Goal: Task Accomplishment & Management: Manage account settings

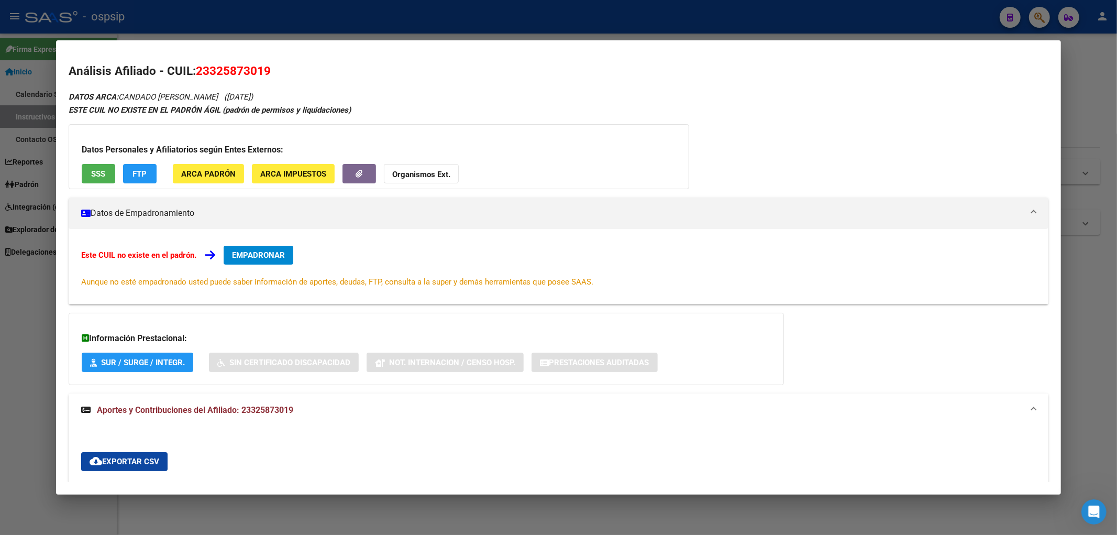
click at [373, 23] on div at bounding box center [558, 267] width 1117 height 535
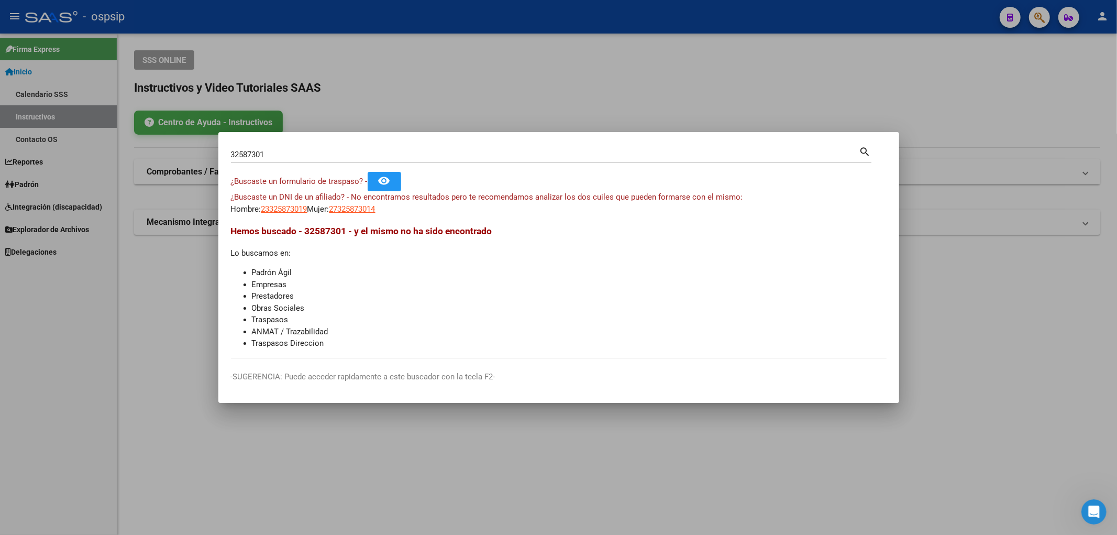
click at [374, 23] on div at bounding box center [558, 267] width 1117 height 535
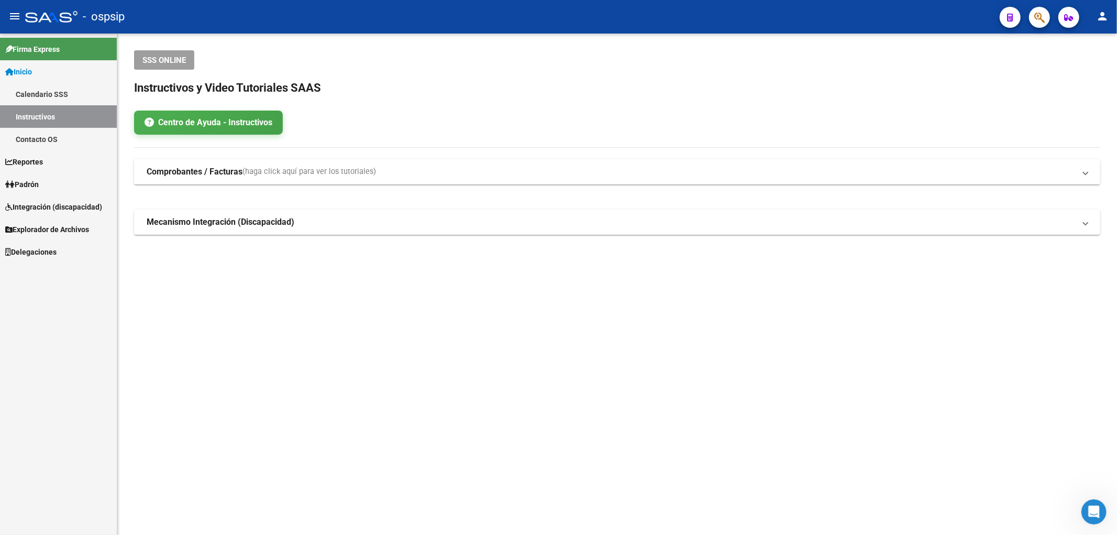
click at [54, 181] on link "Padrón" at bounding box center [58, 184] width 117 height 23
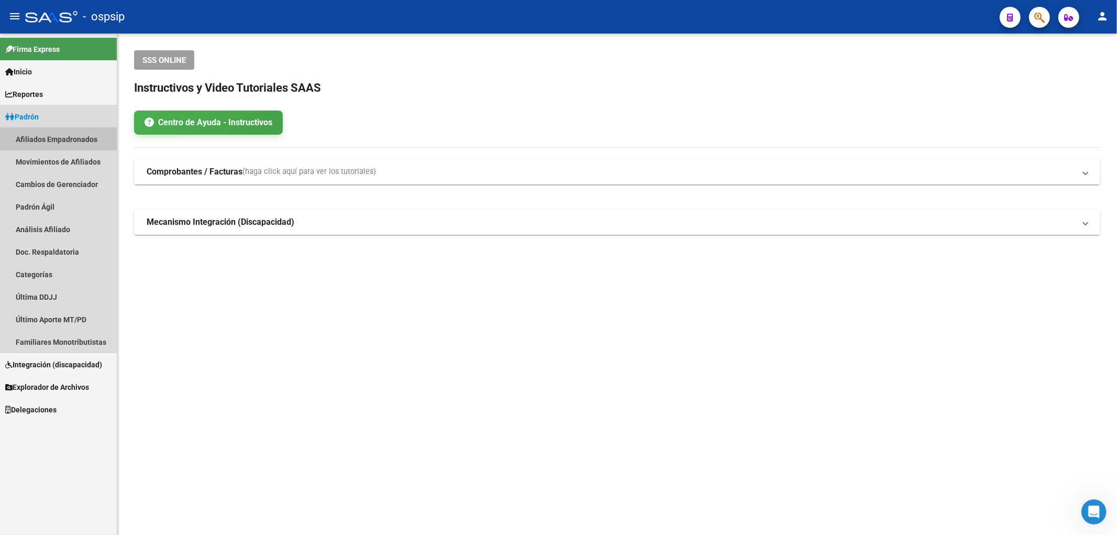
click at [60, 136] on link "Afiliados Empadronados" at bounding box center [58, 139] width 117 height 23
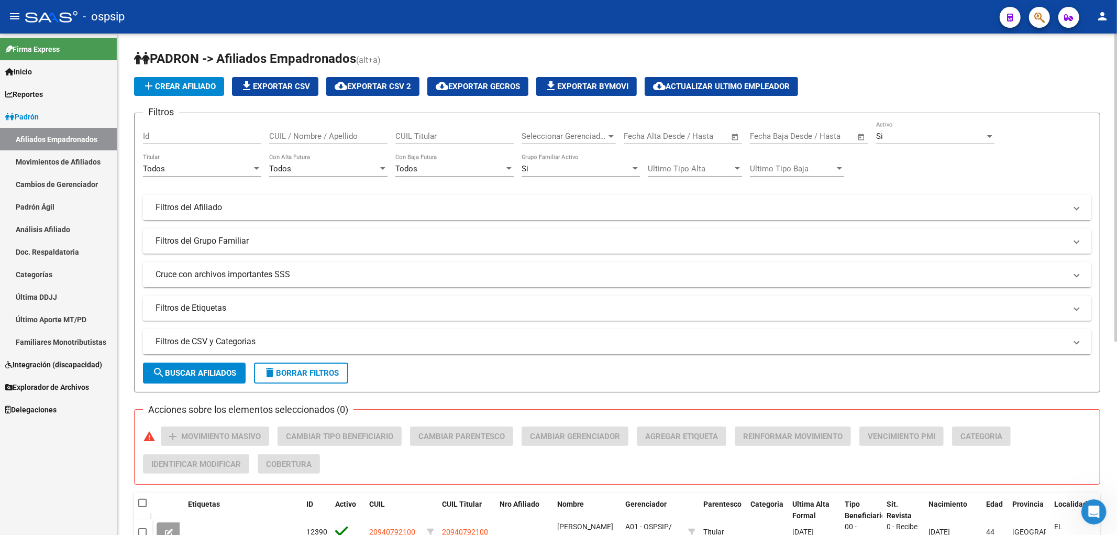
click at [467, 169] on div "Todos" at bounding box center [449, 168] width 109 height 9
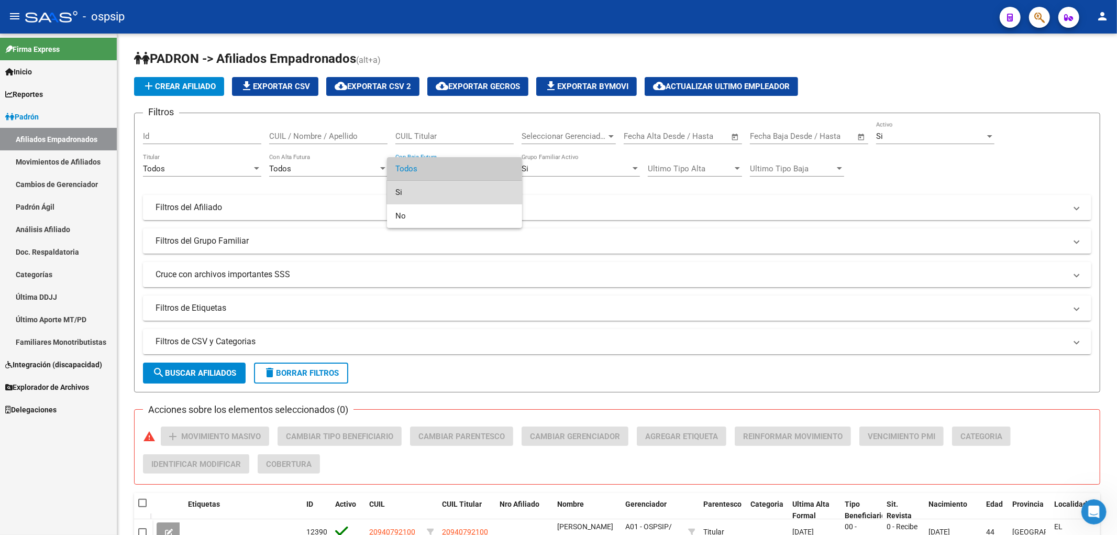
click at [453, 185] on span "Si" at bounding box center [454, 193] width 118 height 24
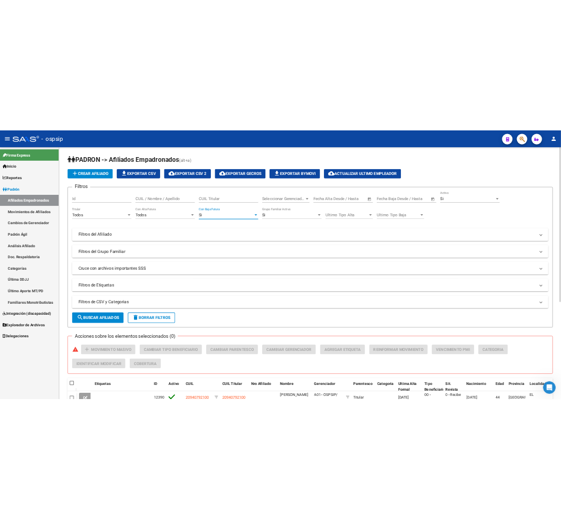
scroll to position [232, 0]
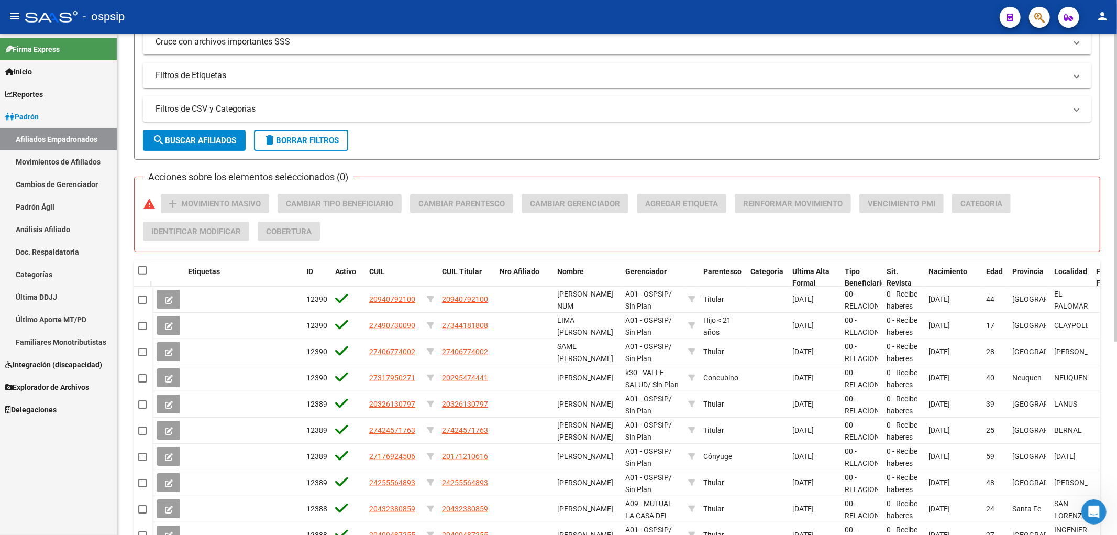
click at [419, 117] on mat-expansion-panel-header "Filtros de CSV y Categorias" at bounding box center [617, 108] width 948 height 25
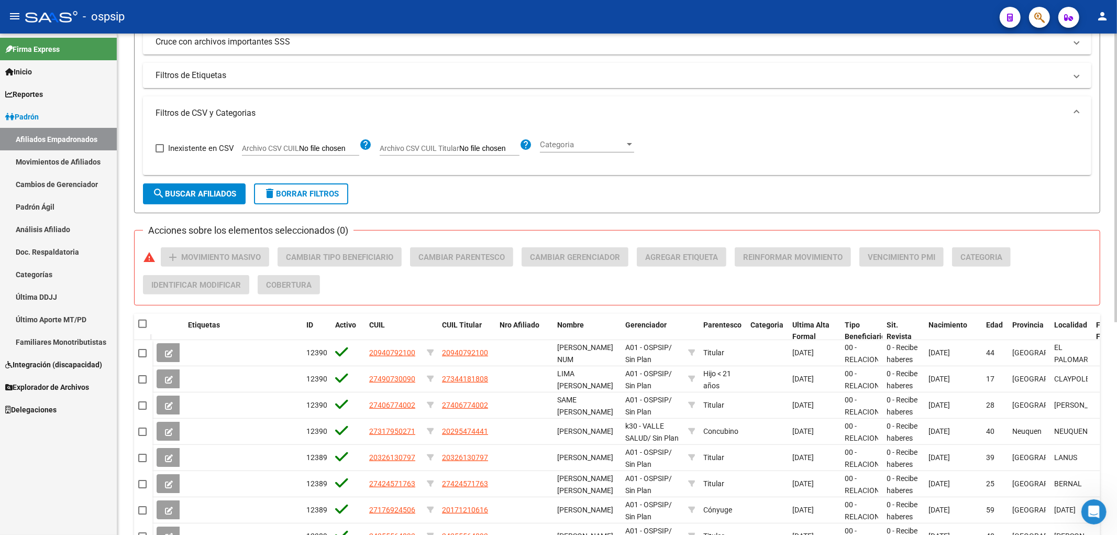
click at [469, 147] on input "Archivo CSV CUIL Titular" at bounding box center [489, 148] width 60 height 9
type input "C:\fakepath\bajas definitivas .csv"
click at [206, 194] on span "search Buscar Afiliados" at bounding box center [194, 193] width 84 height 9
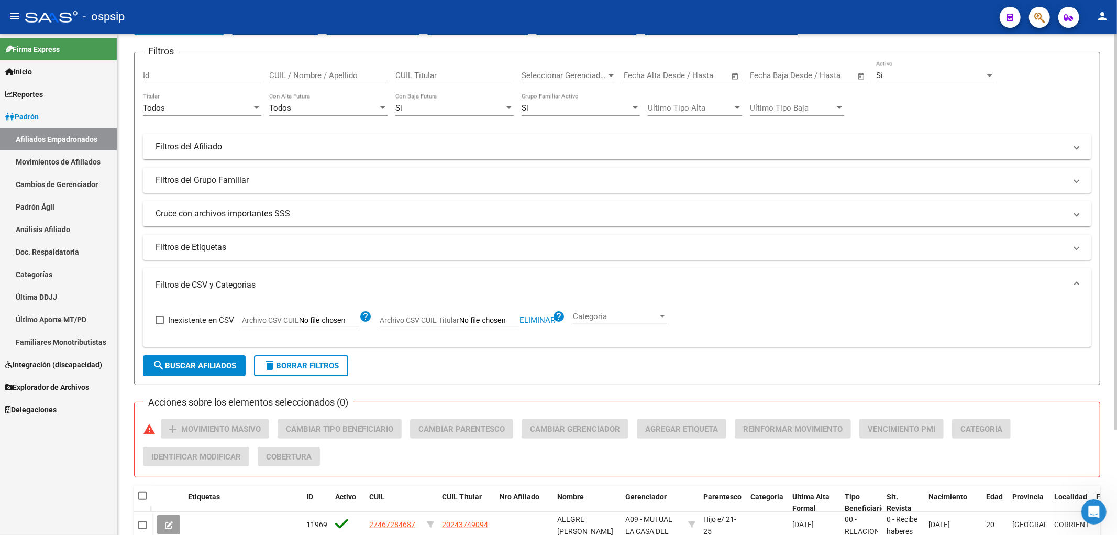
scroll to position [0, 0]
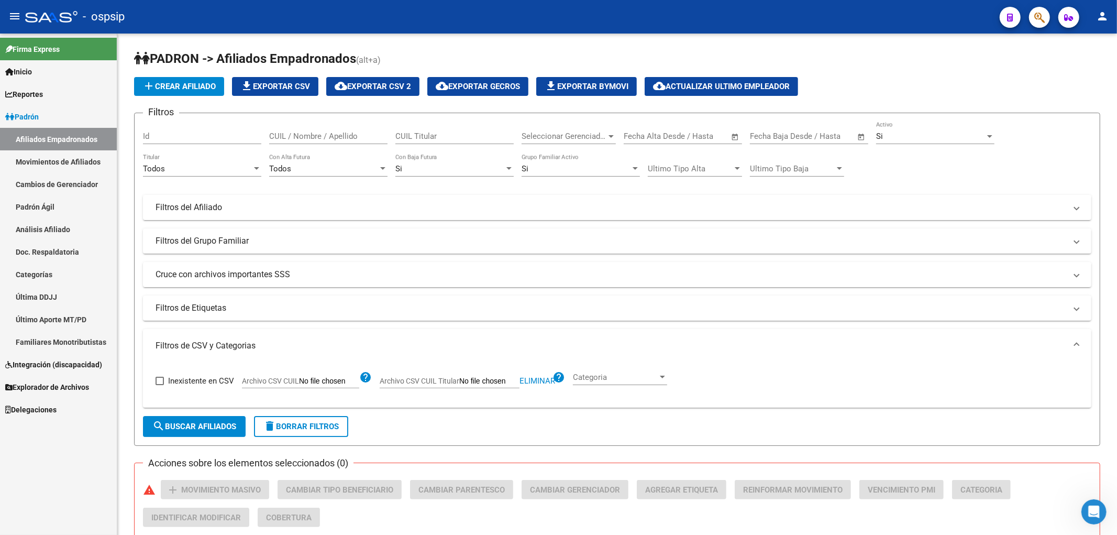
click at [58, 163] on link "Movimientos de Afiliados" at bounding box center [58, 161] width 117 height 23
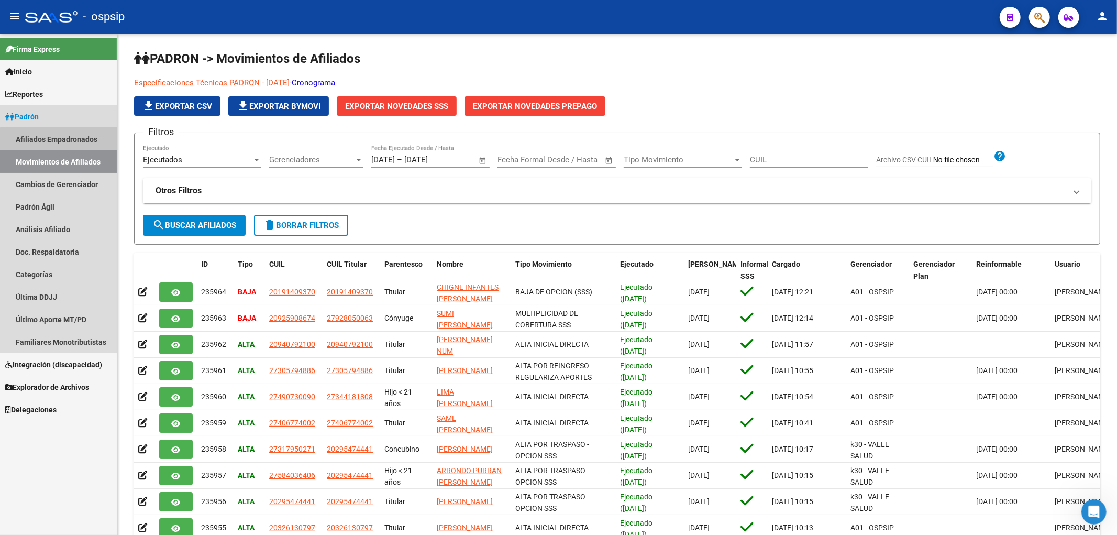
click at [62, 143] on link "Afiliados Empadronados" at bounding box center [58, 139] width 117 height 23
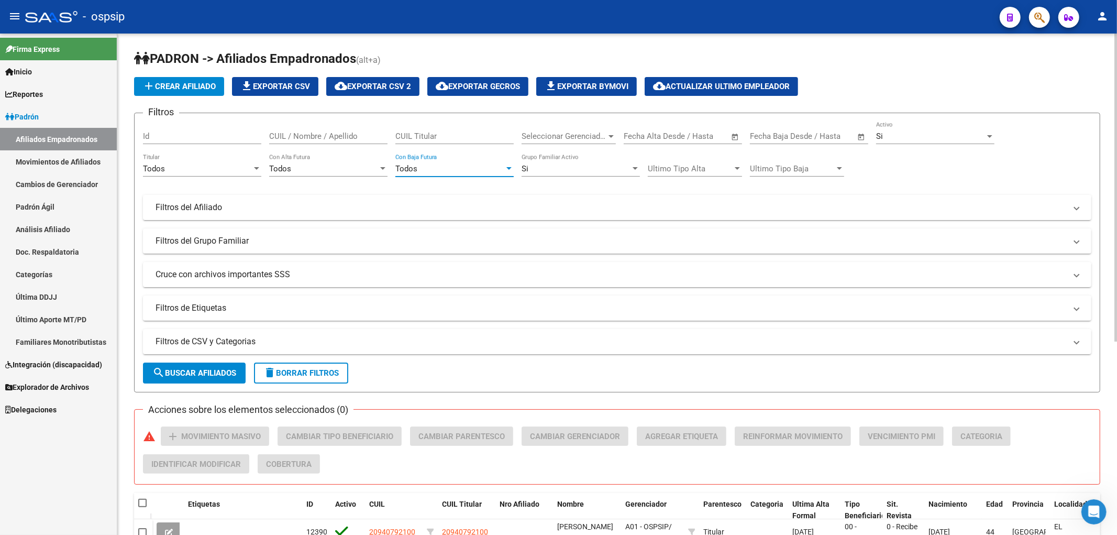
click at [458, 169] on div "Todos" at bounding box center [449, 168] width 109 height 9
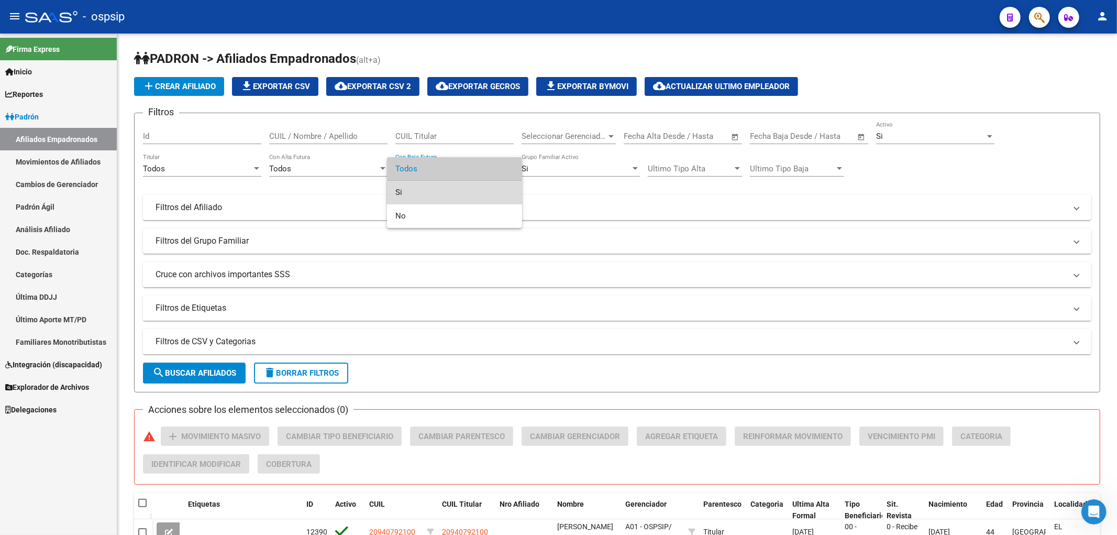
click at [458, 195] on span "Si" at bounding box center [454, 193] width 118 height 24
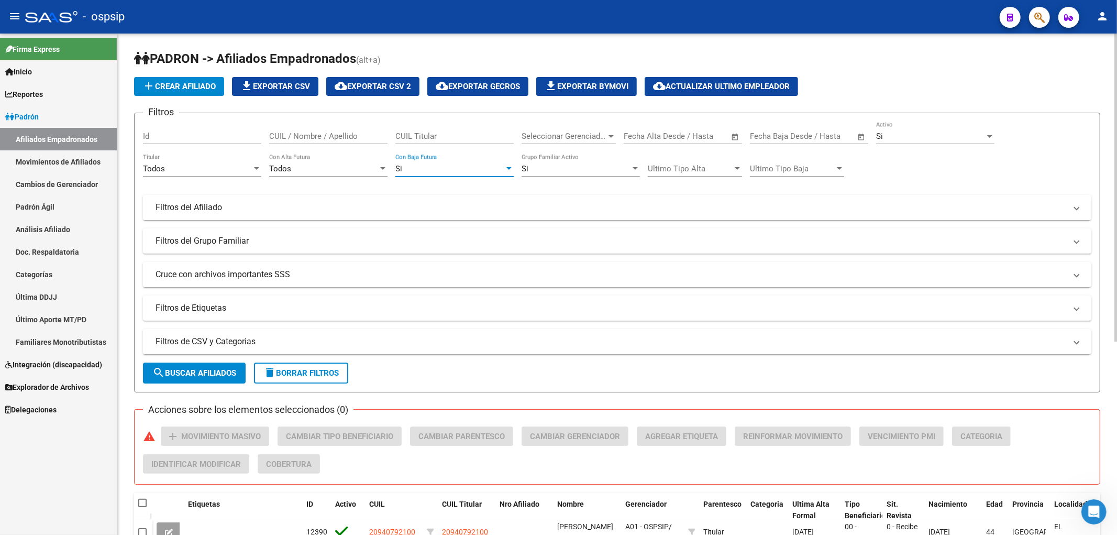
click at [398, 212] on mat-panel-title "Filtros del Afiliado" at bounding box center [611, 208] width 911 height 12
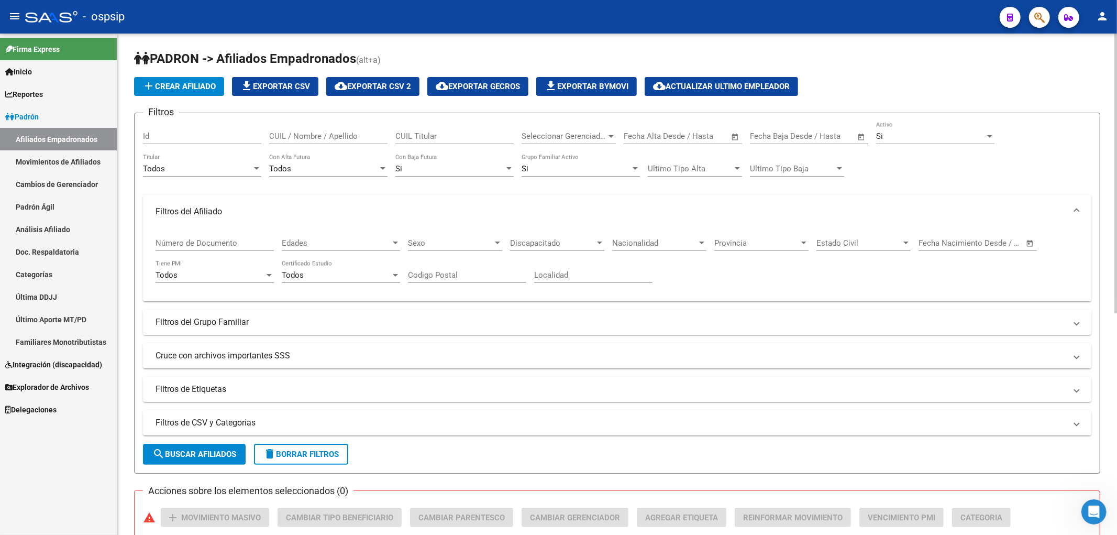
click at [429, 326] on mat-panel-title "Filtros del Grupo Familiar" at bounding box center [611, 322] width 911 height 12
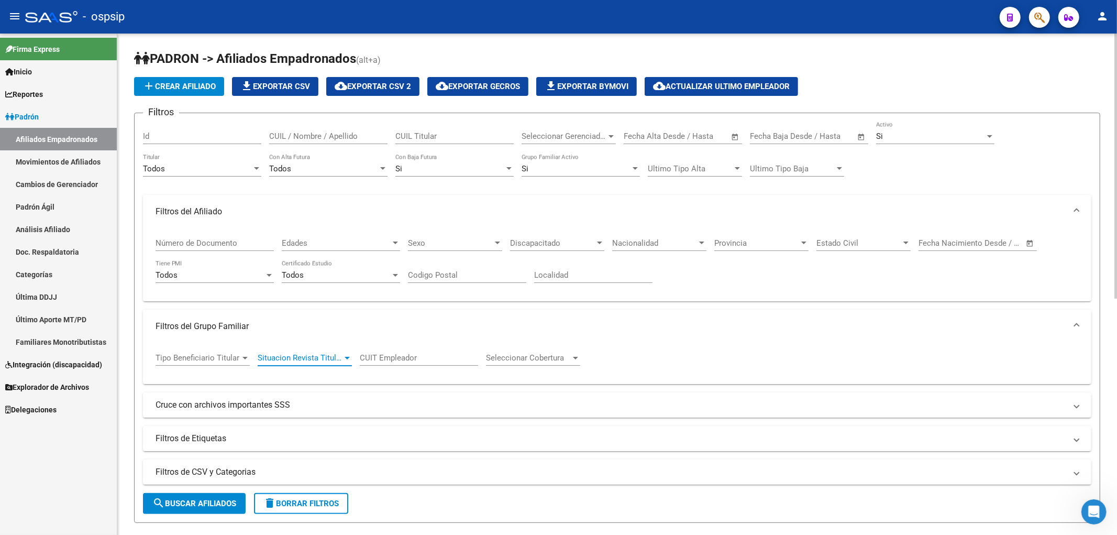
click at [316, 360] on span "Situacion Revista Titular" at bounding box center [300, 357] width 85 height 9
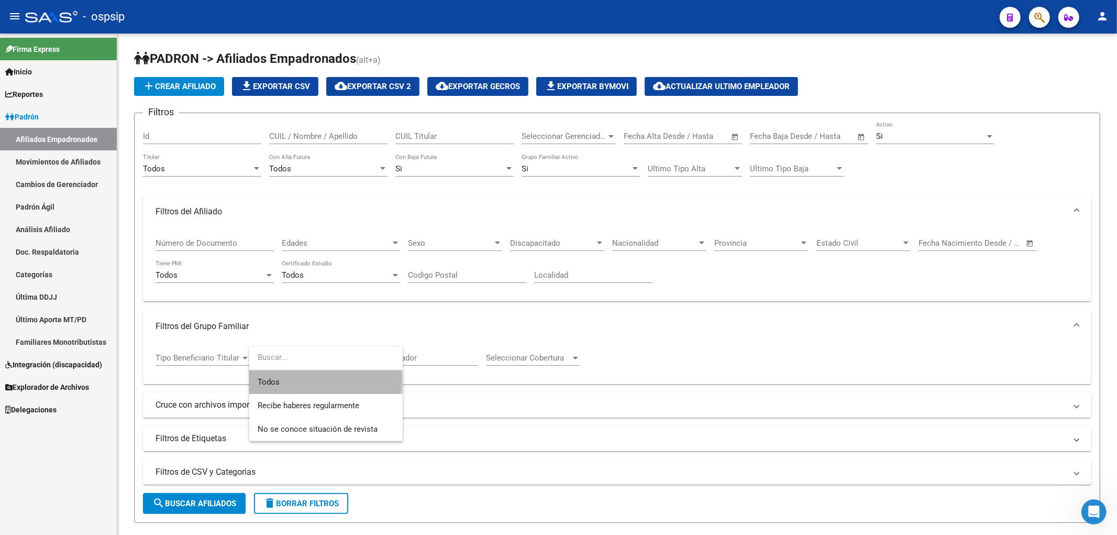
click at [316, 378] on span "Todos" at bounding box center [326, 382] width 137 height 24
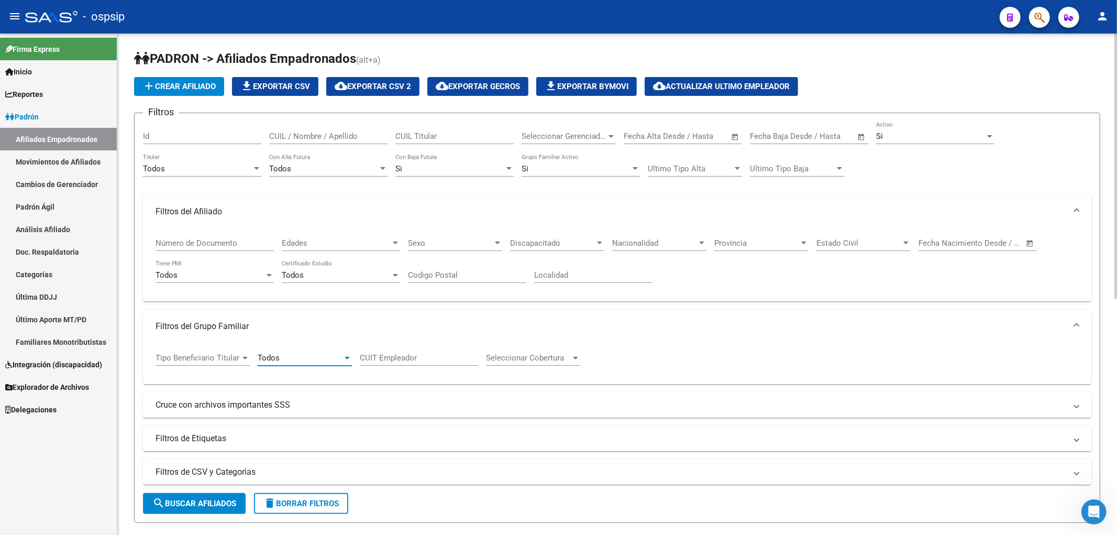
click at [196, 364] on div "Tipo Beneficiario Titular Tipo Beneficiario Titular" at bounding box center [203, 354] width 94 height 23
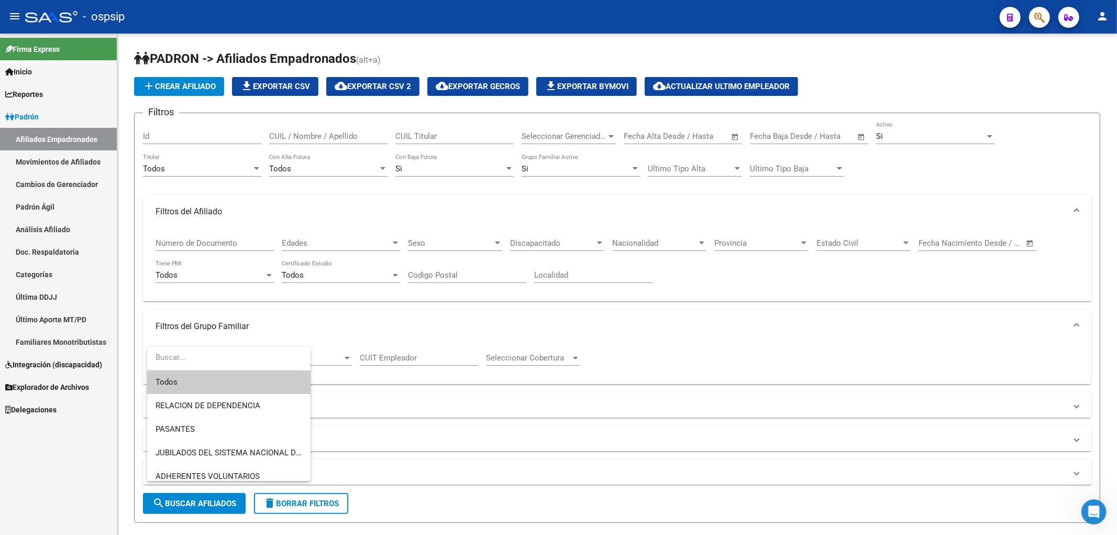
click at [195, 379] on span "Todos" at bounding box center [229, 382] width 147 height 24
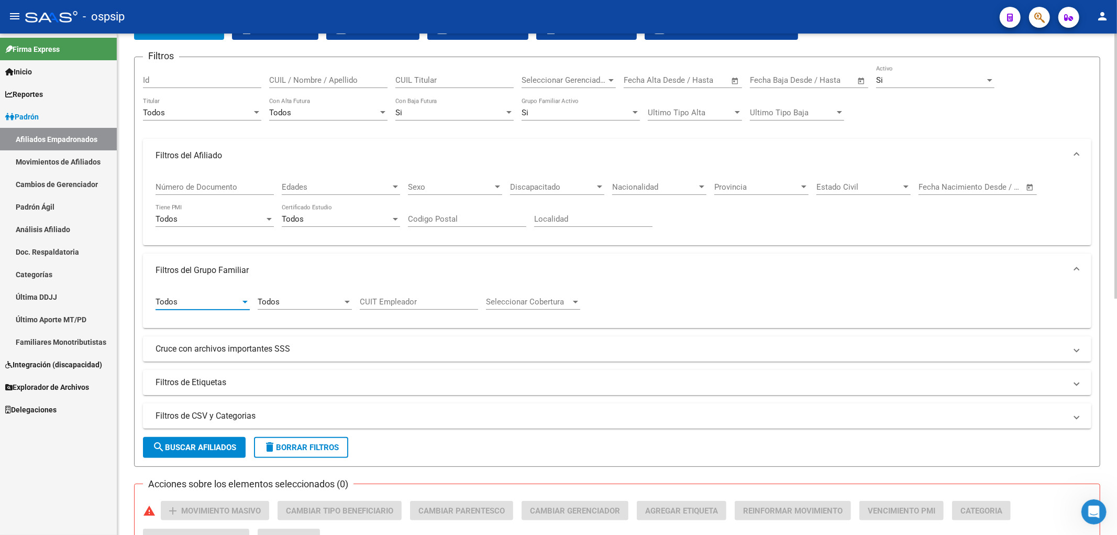
scroll to position [174, 0]
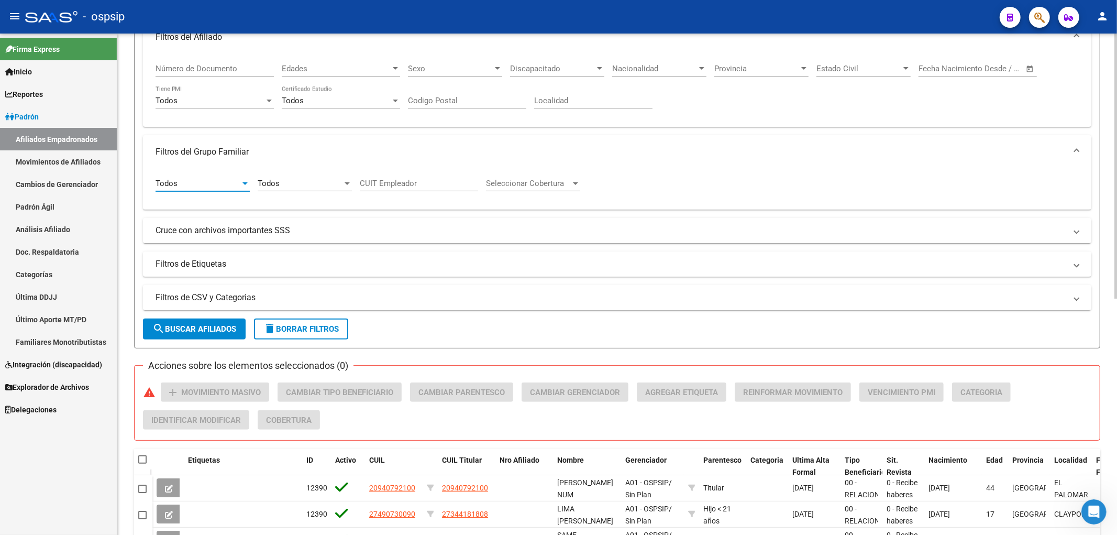
click at [402, 294] on mat-panel-title "Filtros de CSV y Categorias" at bounding box center [611, 298] width 911 height 12
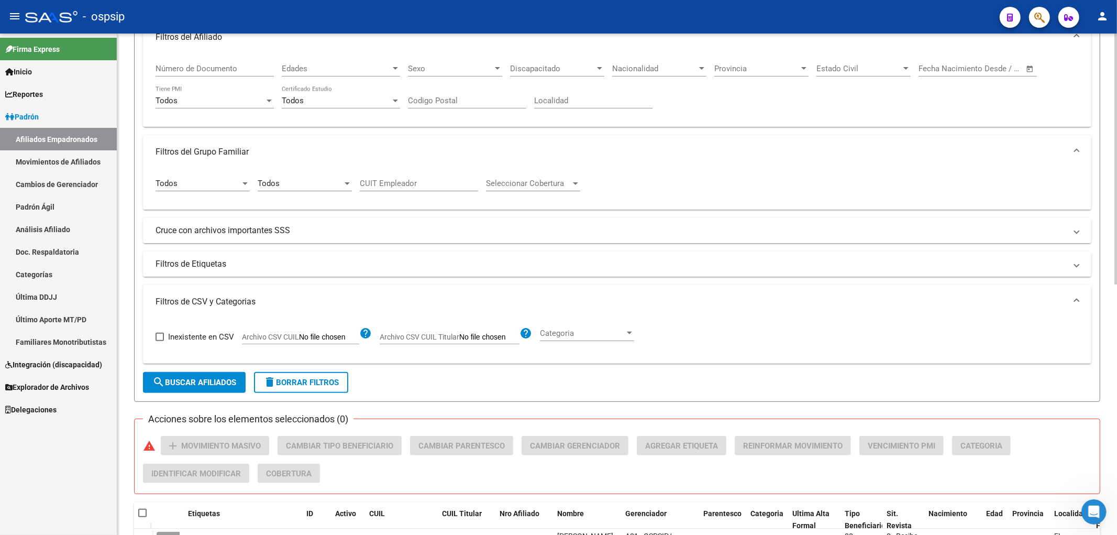
click at [430, 335] on span "Archivo CSV CUIL Titular" at bounding box center [420, 337] width 80 height 8
click at [459, 335] on input "Archivo CSV CUIL Titular" at bounding box center [489, 337] width 60 height 9
type input "C:\fakepath\bajas definitivas .csv"
click at [179, 22] on div "- ospsip" at bounding box center [508, 16] width 966 height 23
click at [206, 383] on span "search Buscar Afiliados" at bounding box center [194, 382] width 84 height 9
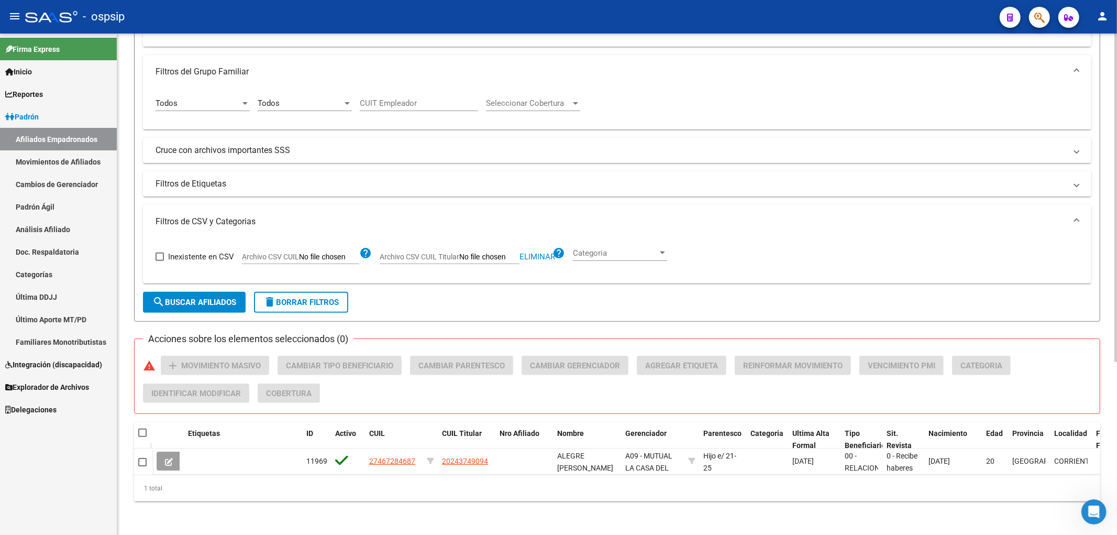
scroll to position [0, 0]
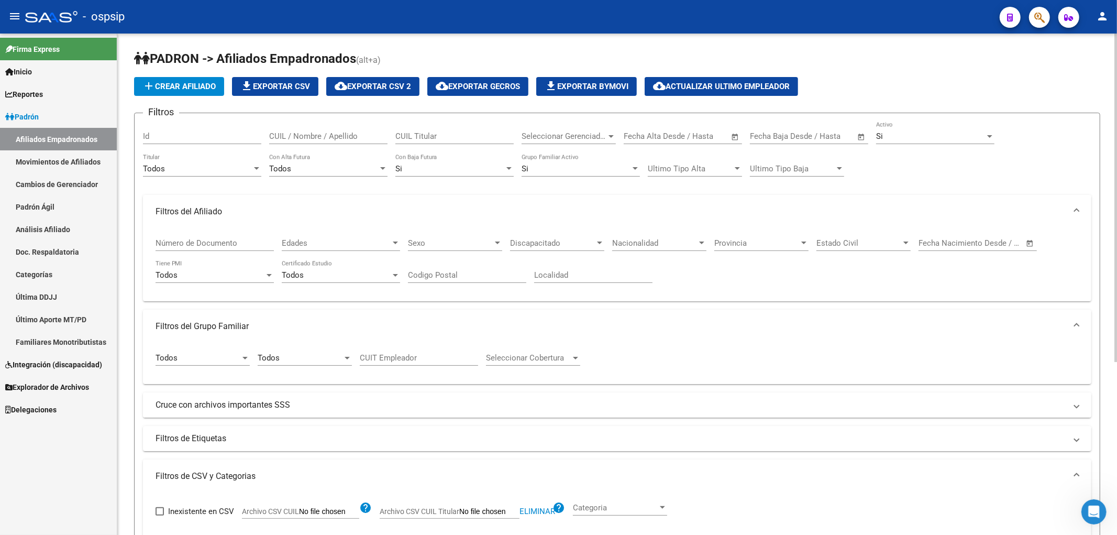
drag, startPoint x: 781, startPoint y: 388, endPoint x: 760, endPoint y: 396, distance: 23.0
click at [561, 389] on div "Filtros Id CUIL / Nombre / Apellido CUIL Titular Seleccionar Gerenciador Selecc…" at bounding box center [617, 285] width 948 height 329
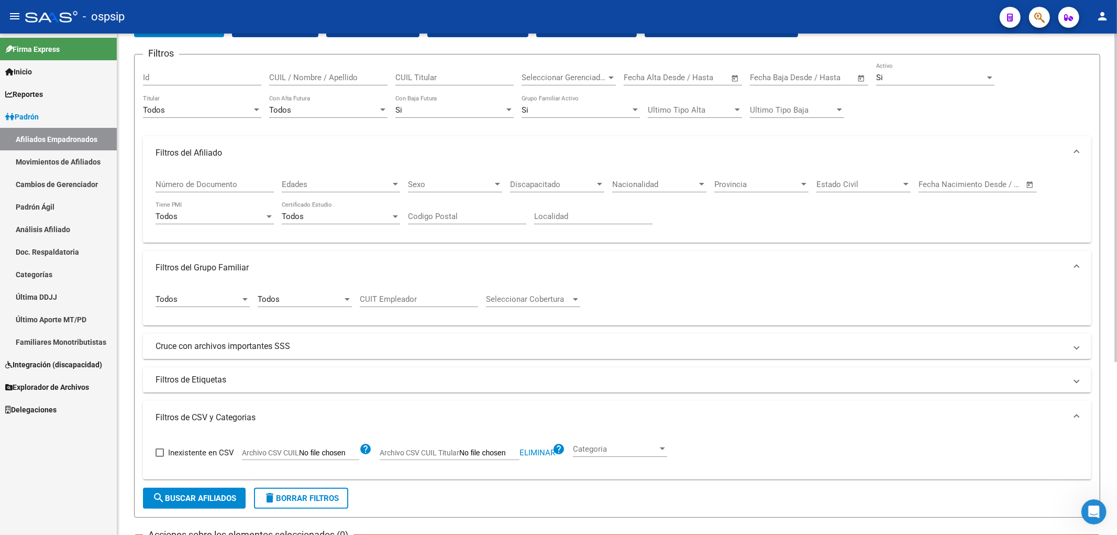
scroll to position [263, 0]
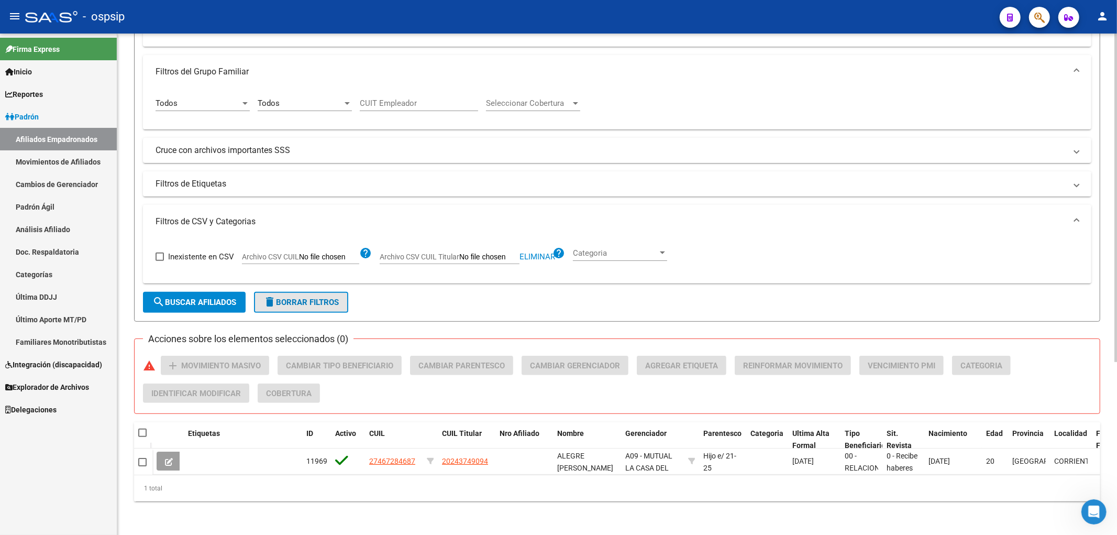
click at [305, 299] on button "delete Borrar Filtros" at bounding box center [301, 302] width 94 height 21
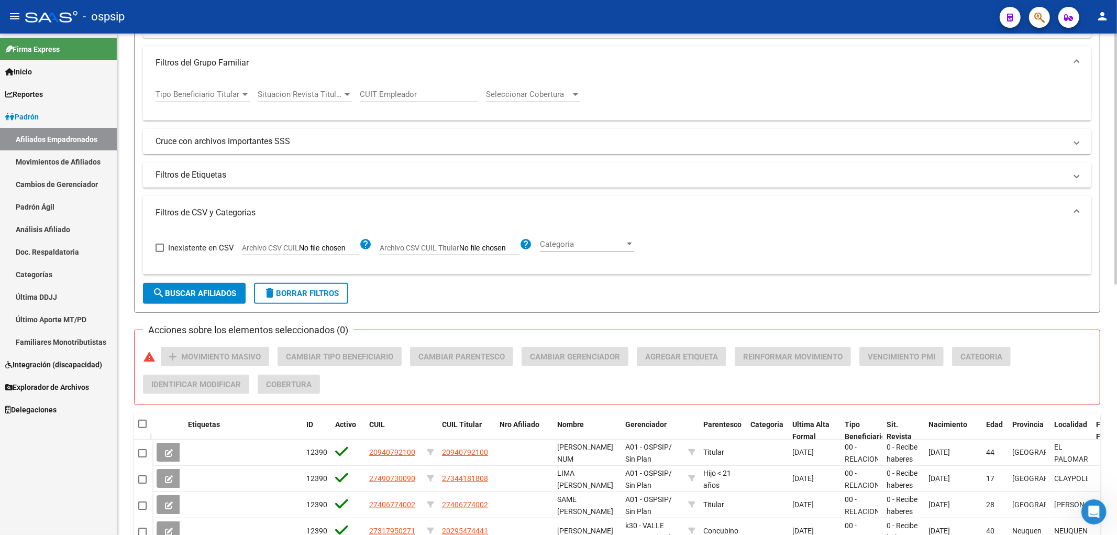
scroll to position [0, 0]
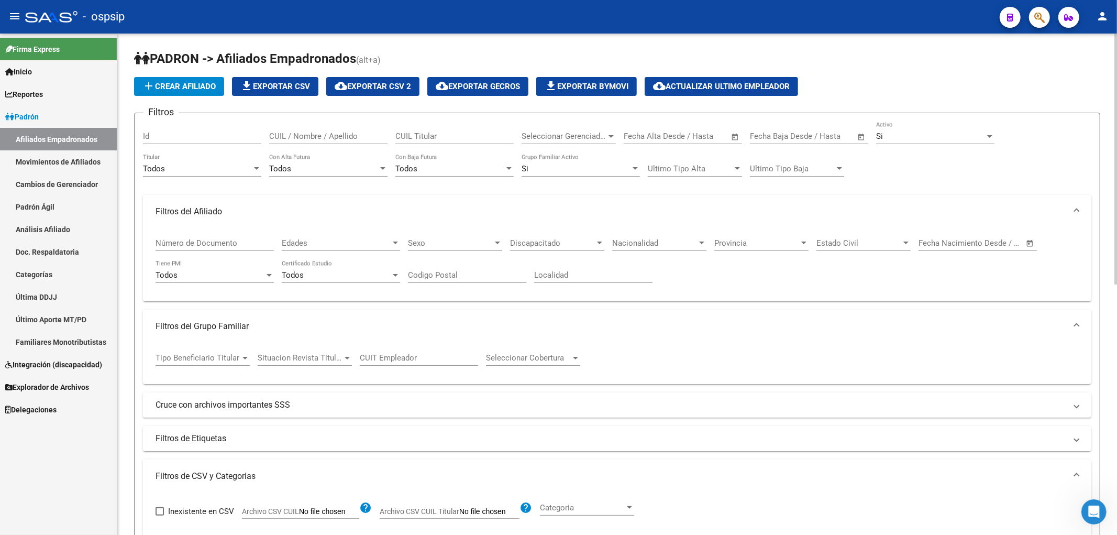
click at [210, 174] on div "Todos Titular" at bounding box center [202, 165] width 118 height 23
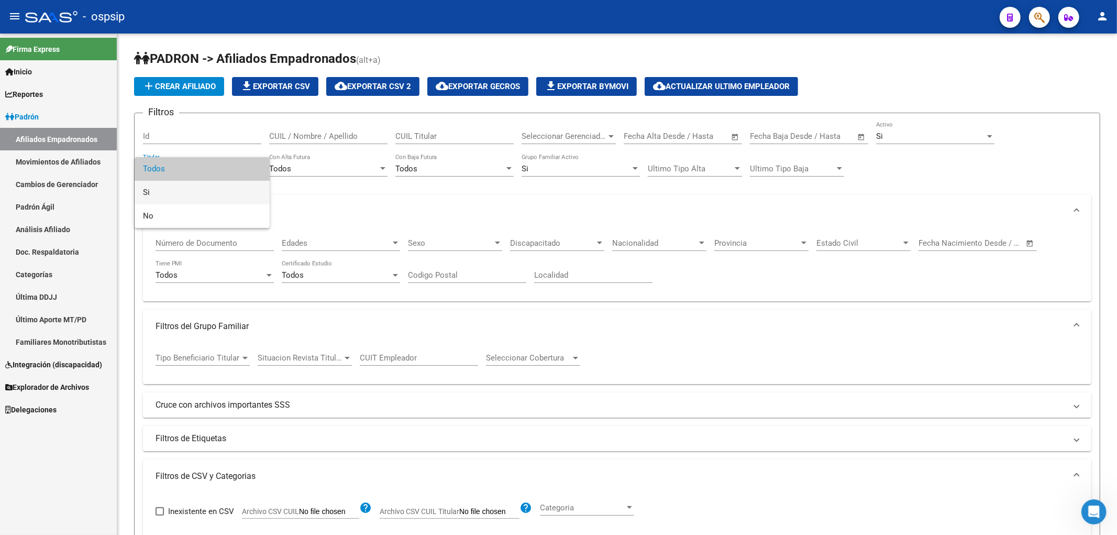
click at [209, 191] on span "Si" at bounding box center [202, 193] width 118 height 24
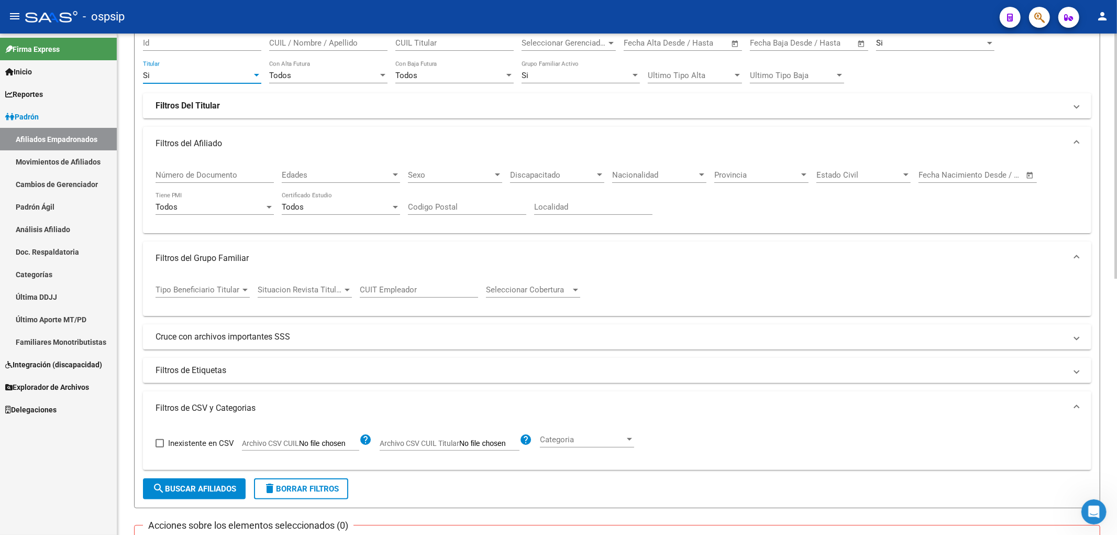
scroll to position [116, 0]
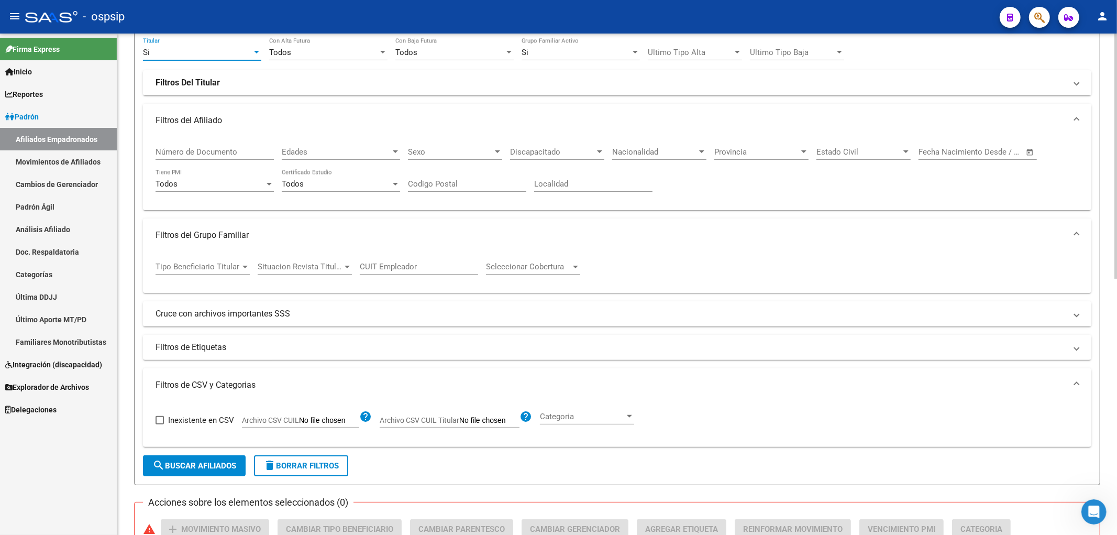
click at [441, 421] on span "Archivo CSV CUIL Titular" at bounding box center [420, 420] width 80 height 8
click at [459, 421] on input "Archivo CSV CUIL Titular" at bounding box center [489, 420] width 60 height 9
type input "C:\fakepath\bajas definitivas .csv"
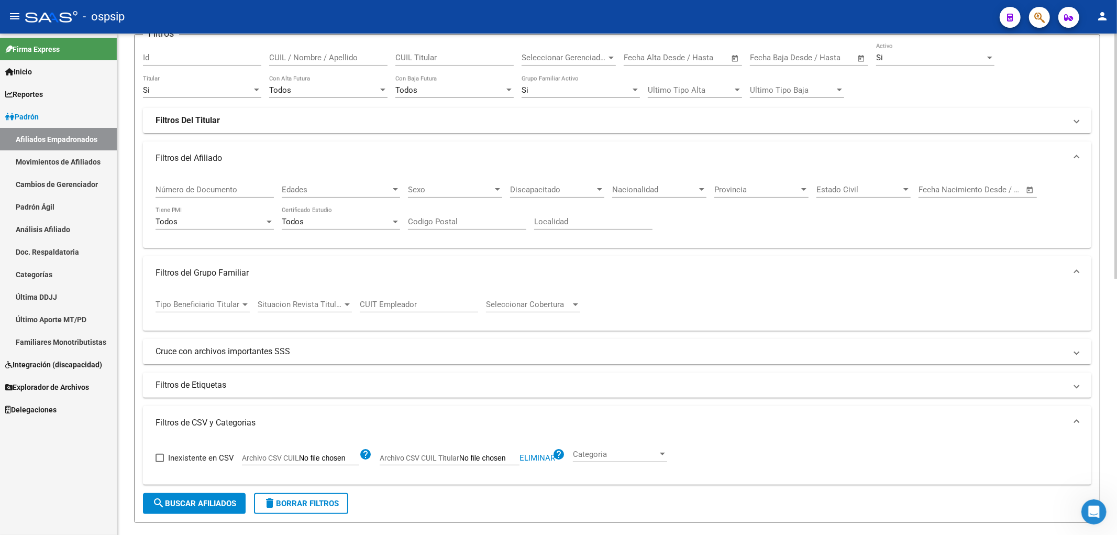
scroll to position [291, 0]
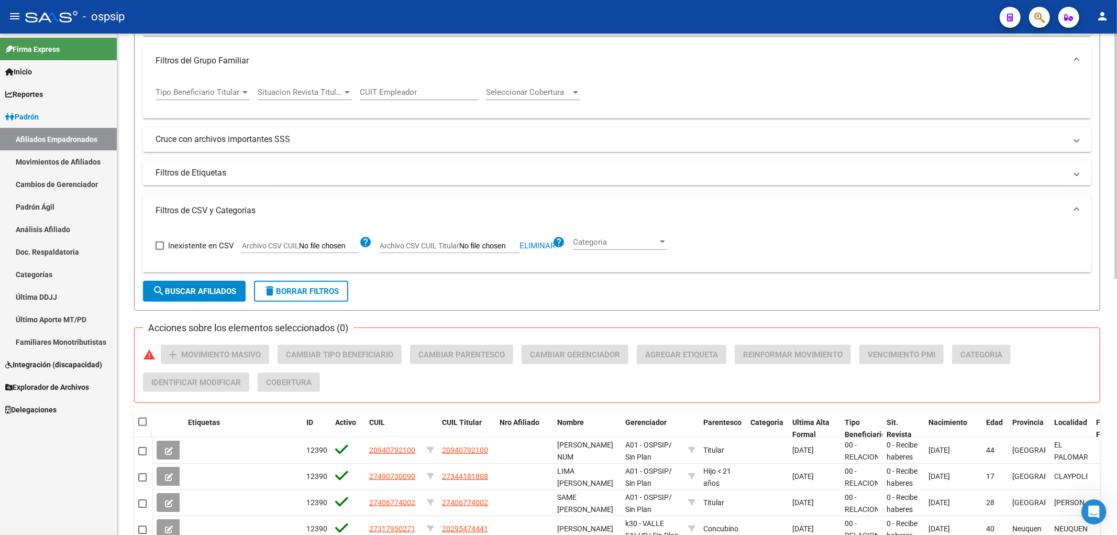
drag, startPoint x: 184, startPoint y: 285, endPoint x: 204, endPoint y: 301, distance: 25.4
click at [191, 289] on button "search Buscar Afiliados" at bounding box center [194, 291] width 103 height 21
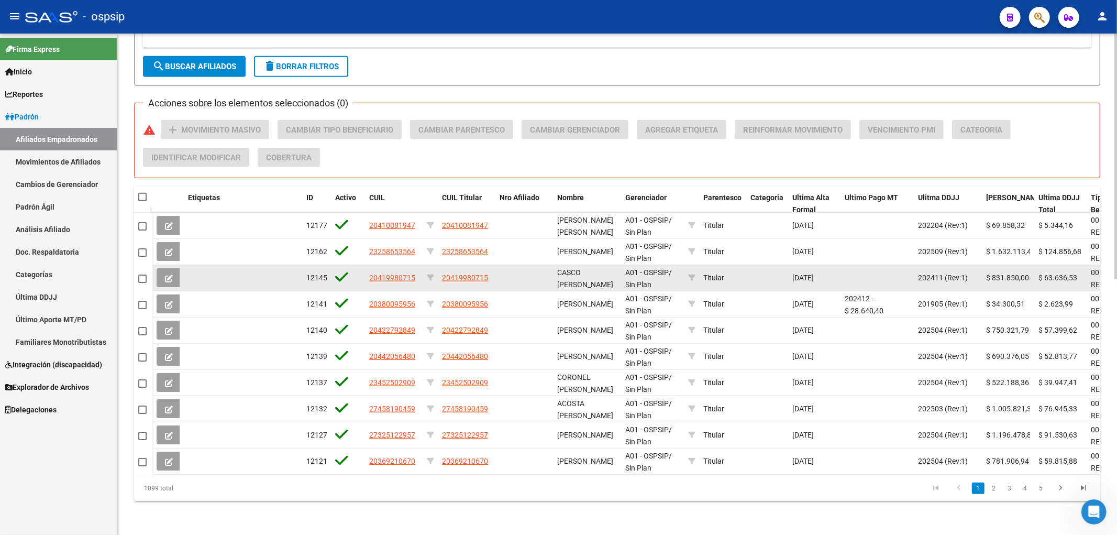
scroll to position [525, 0]
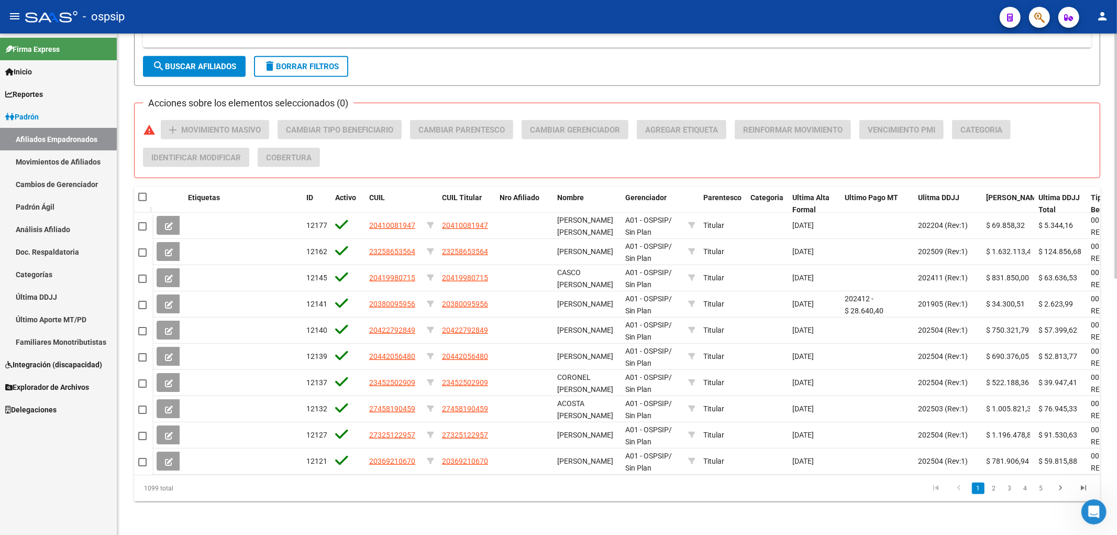
click at [143, 193] on span at bounding box center [142, 197] width 8 height 8
click at [142, 201] on input "checkbox" at bounding box center [142, 201] width 1 height 1
checkbox input "true"
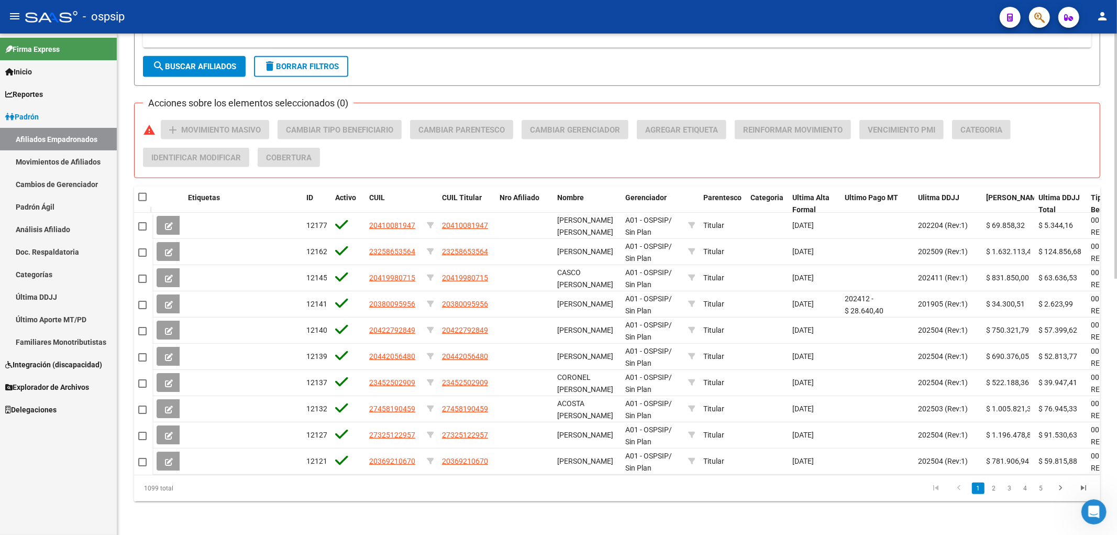
checkbox input "true"
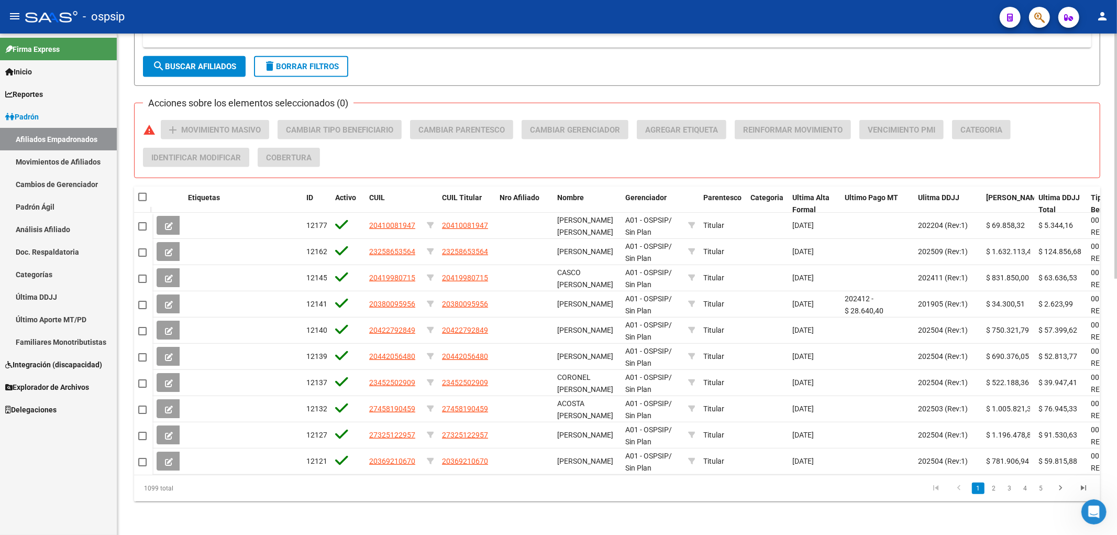
checkbox input "true"
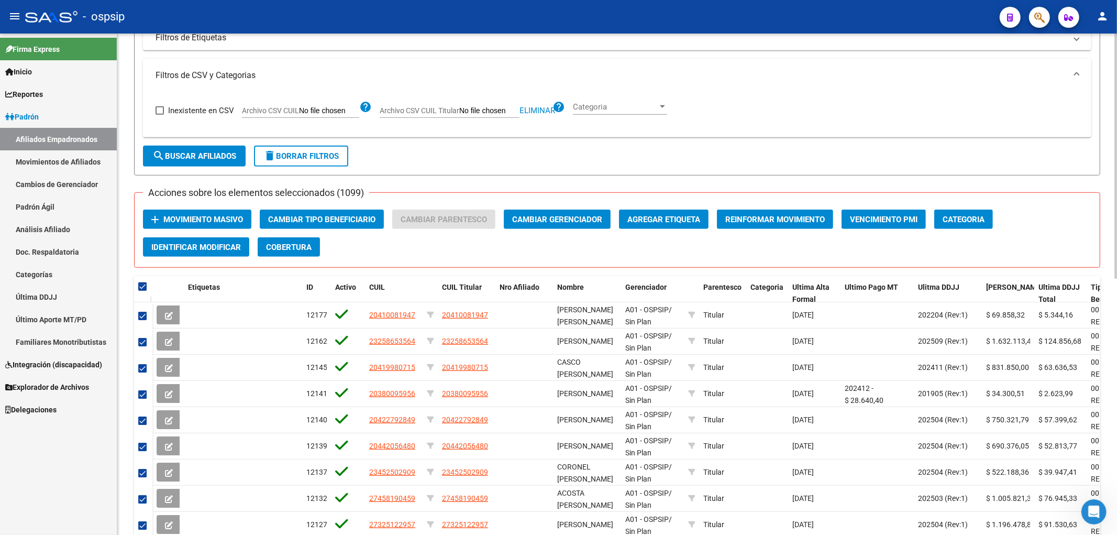
scroll to position [350, 0]
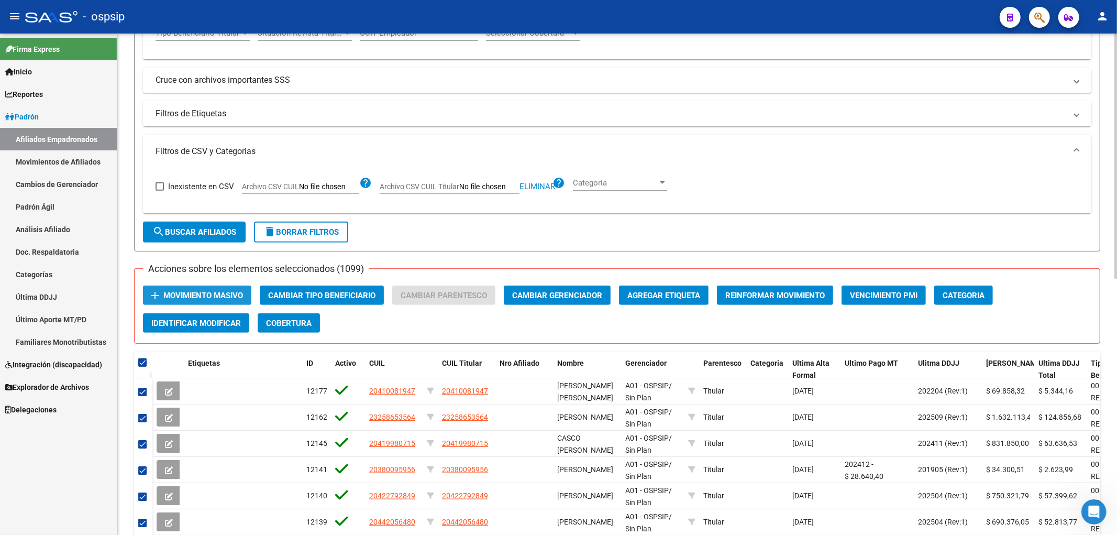
click at [222, 297] on span "Movimiento Masivo" at bounding box center [203, 295] width 80 height 9
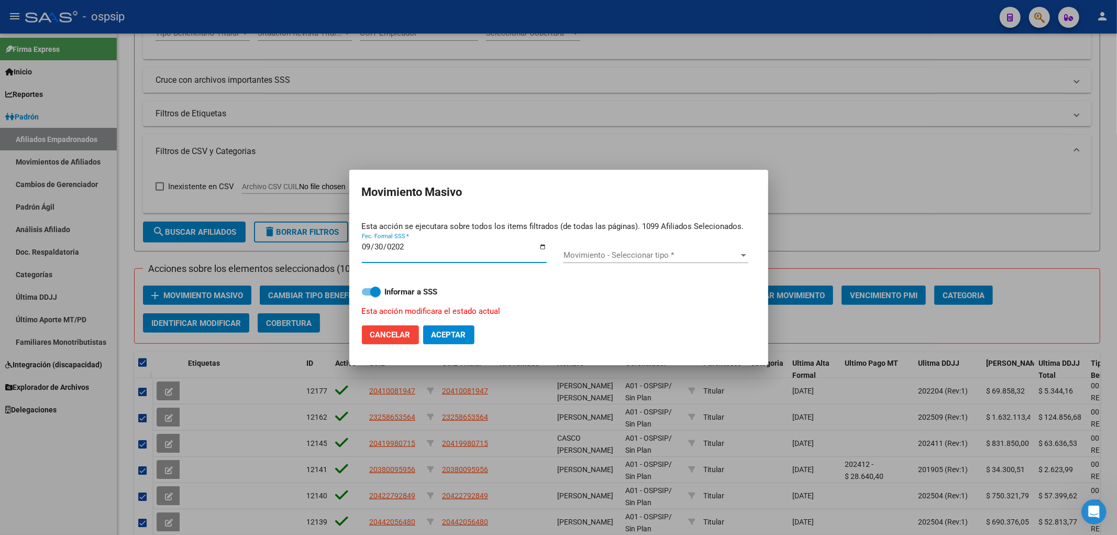
type input "[DATE]"
click at [561, 259] on span "Movimiento - Seleccionar tipo *" at bounding box center [650, 254] width 175 height 9
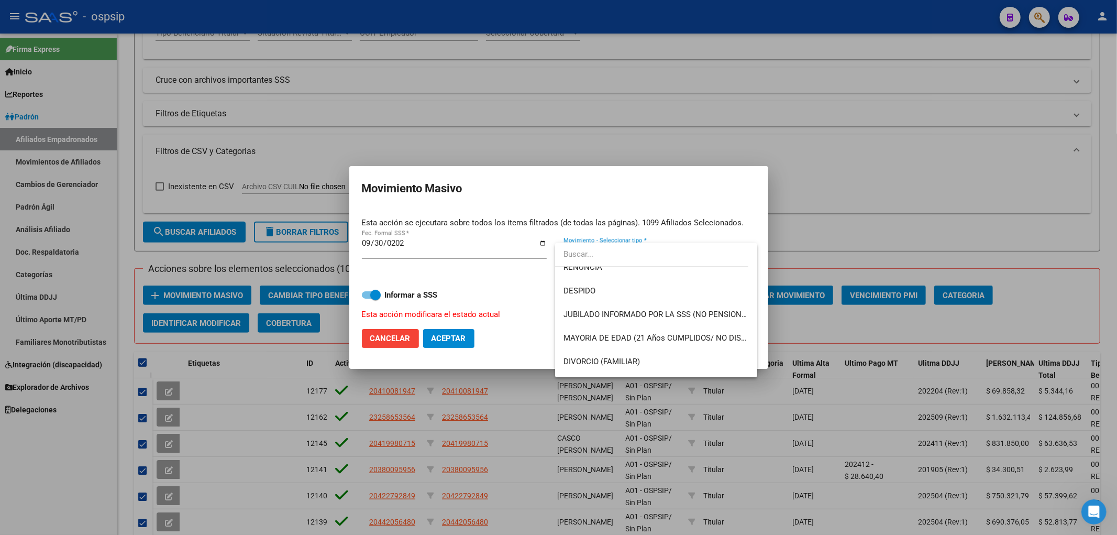
scroll to position [0, 0]
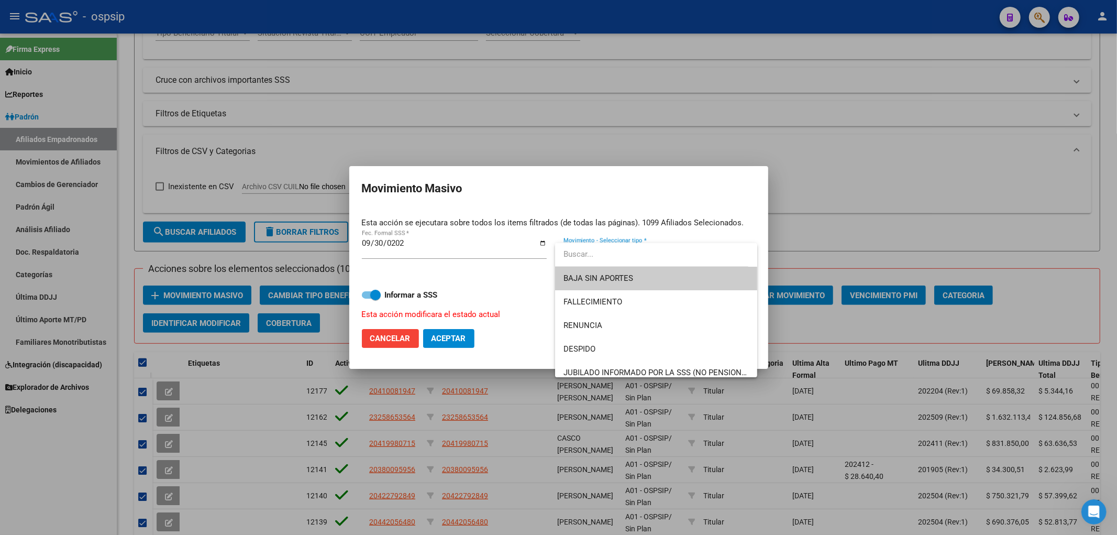
click at [561, 281] on span "BAJA SIN APORTES" at bounding box center [655, 279] width 185 height 24
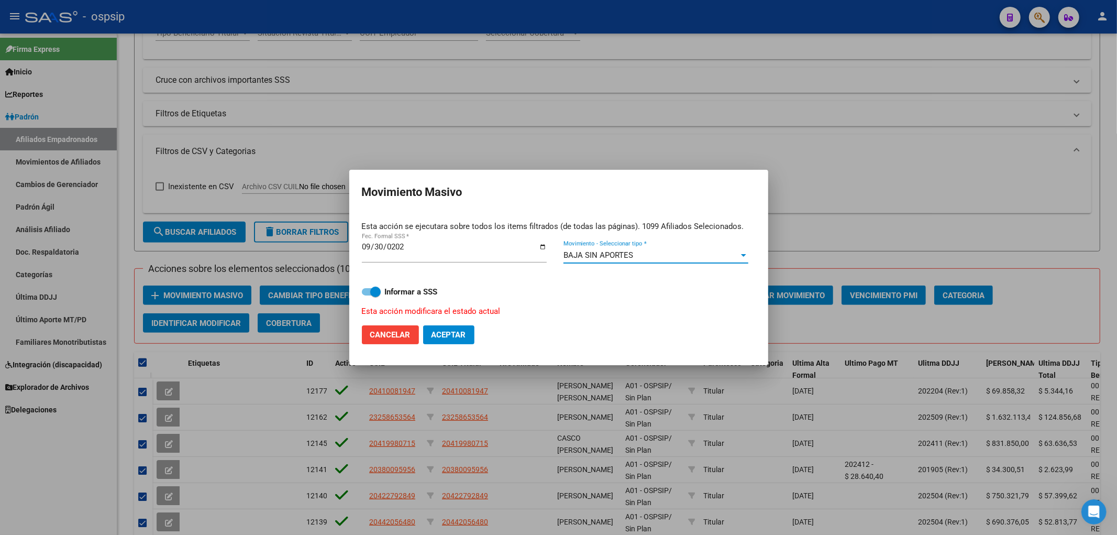
click at [452, 335] on span "Aceptar" at bounding box center [448, 334] width 35 height 9
checkbox input "false"
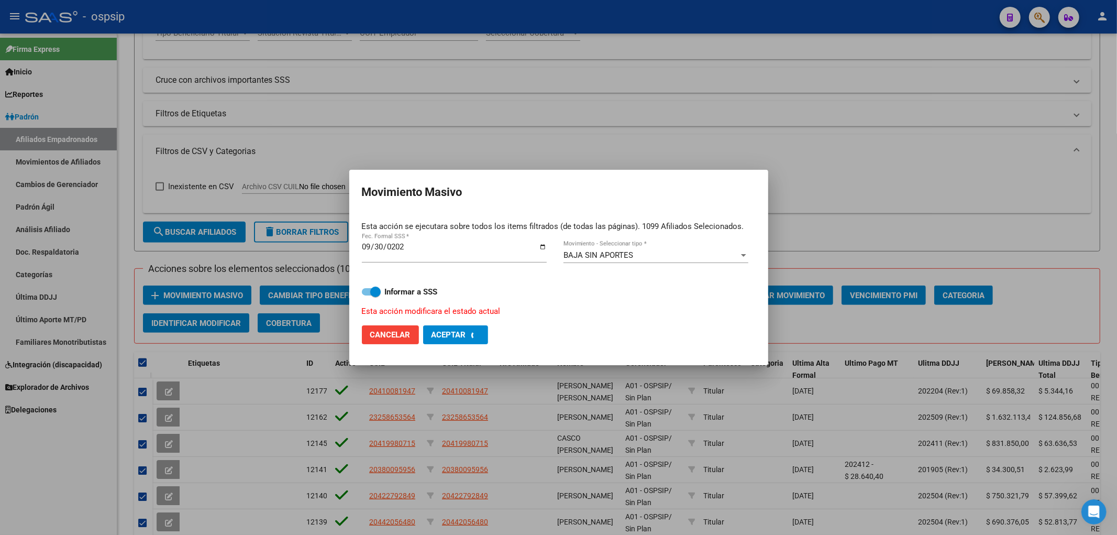
checkbox input "false"
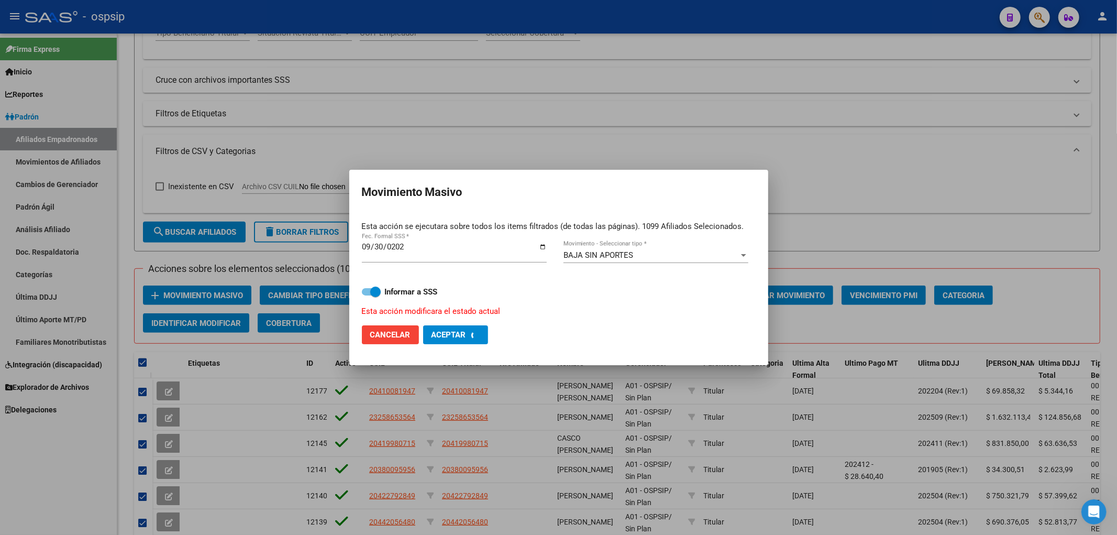
checkbox input "false"
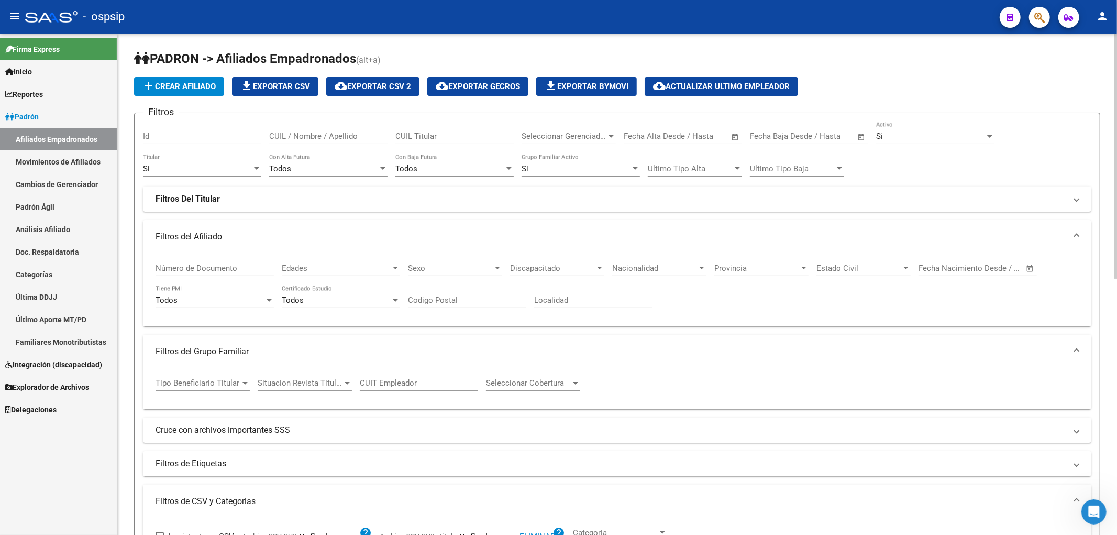
scroll to position [116, 0]
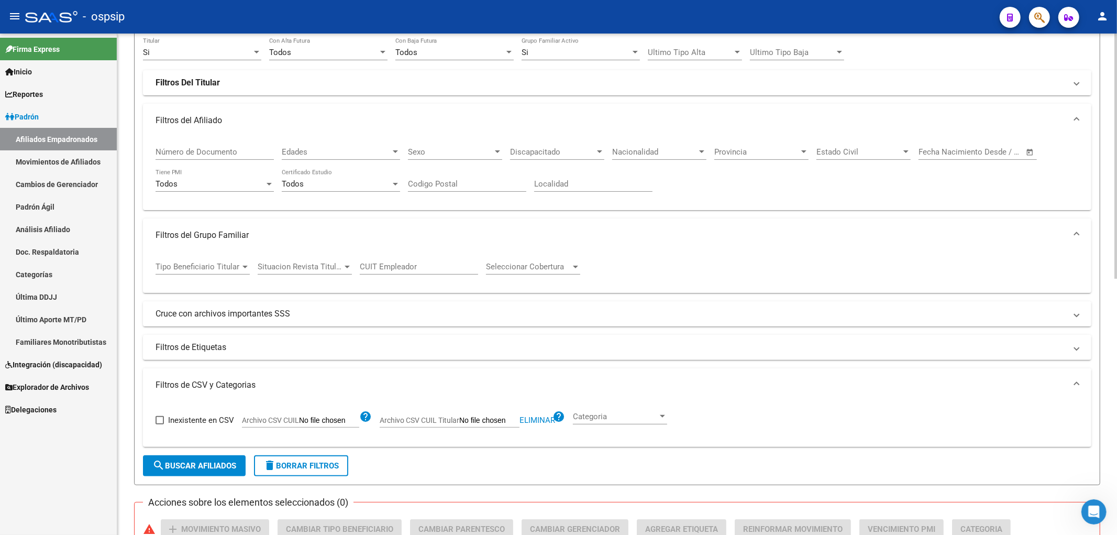
click at [292, 466] on span "delete Borrar Filtros" at bounding box center [300, 465] width 75 height 9
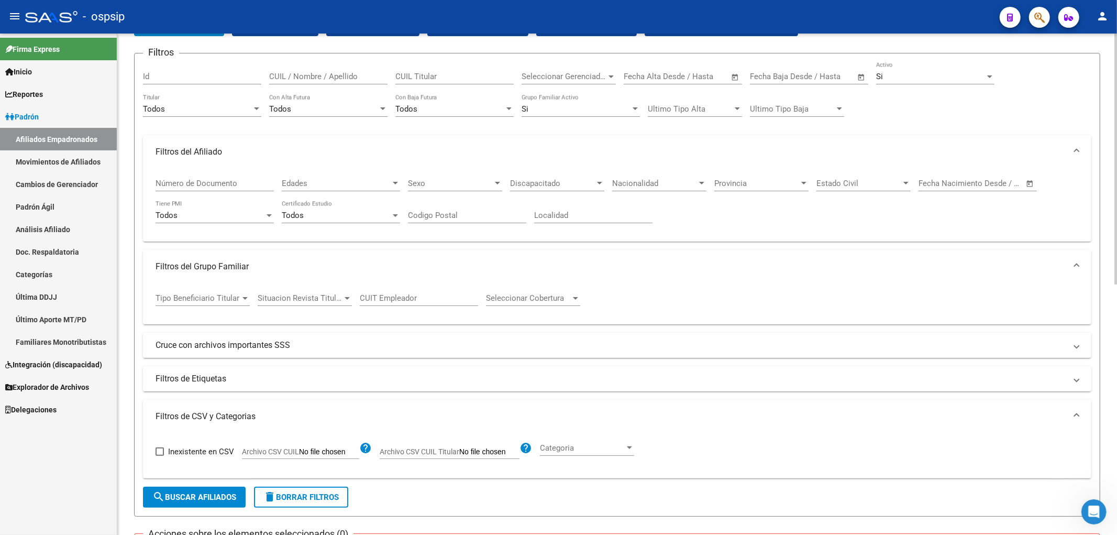
scroll to position [0, 0]
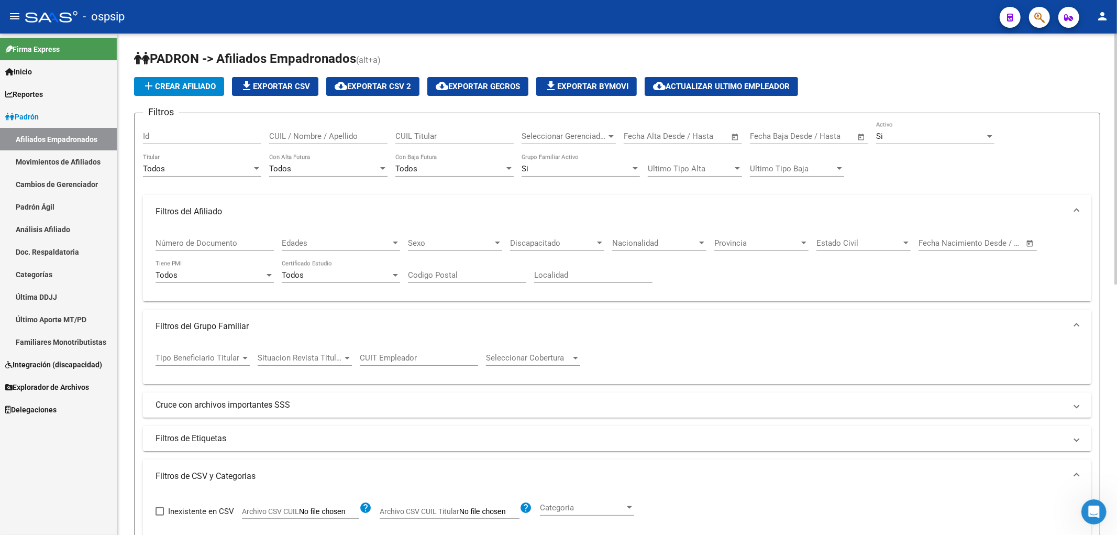
click at [211, 169] on div "Todos" at bounding box center [197, 168] width 109 height 9
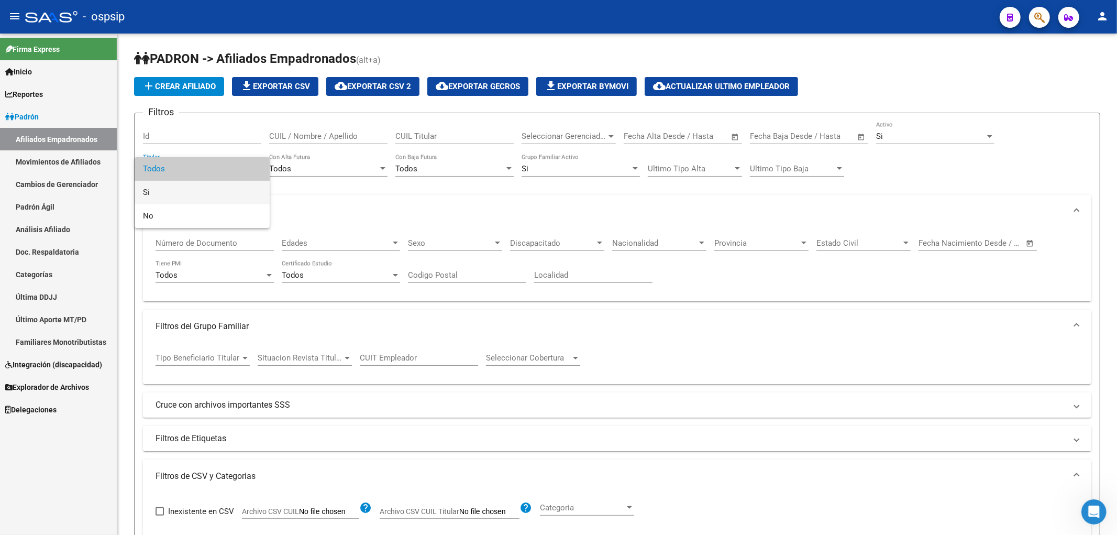
click at [208, 187] on span "Si" at bounding box center [202, 193] width 118 height 24
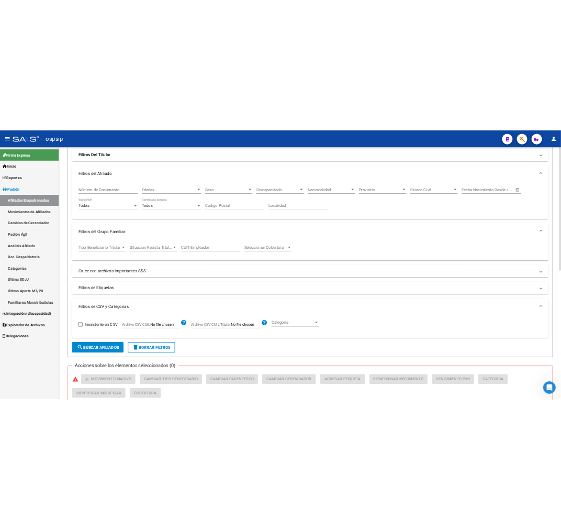
scroll to position [232, 0]
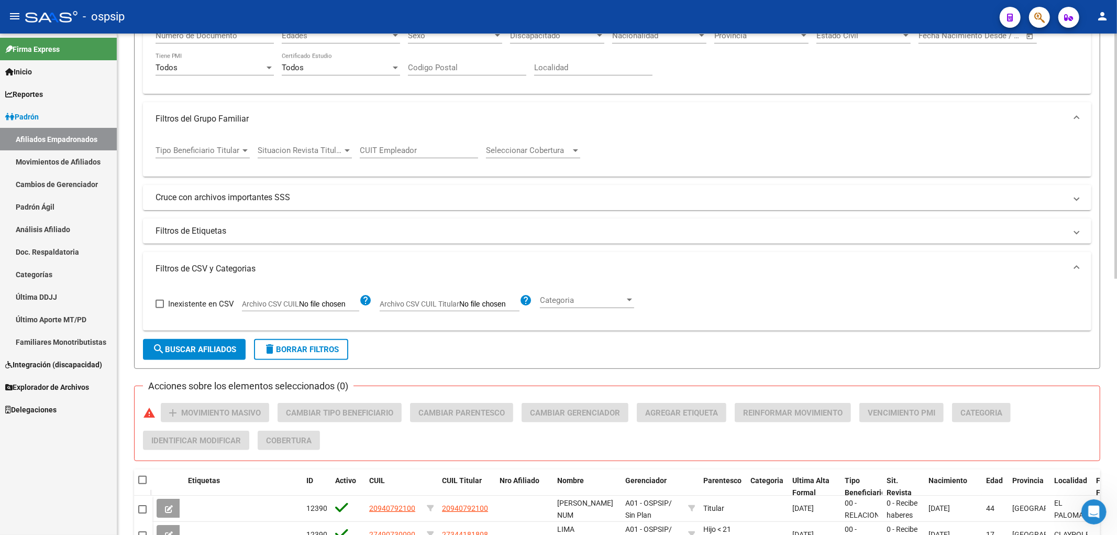
click at [469, 304] on input "Archivo CSV CUIL Titular" at bounding box center [489, 304] width 60 height 9
type input "C:\fakepath\bajas indefinidas.csv"
click at [215, 351] on span "search Buscar Afiliados" at bounding box center [194, 349] width 84 height 9
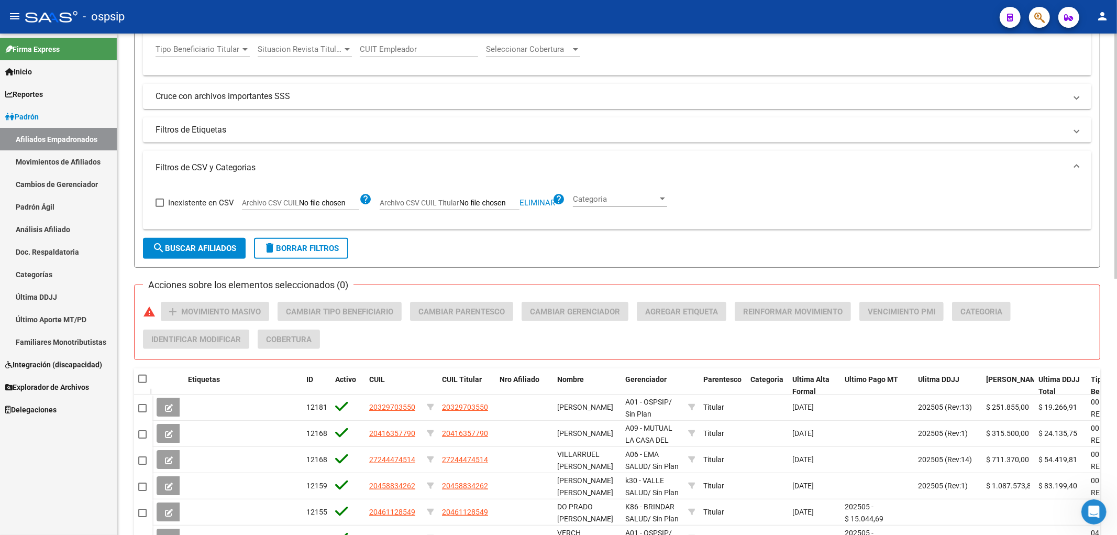
scroll to position [525, 0]
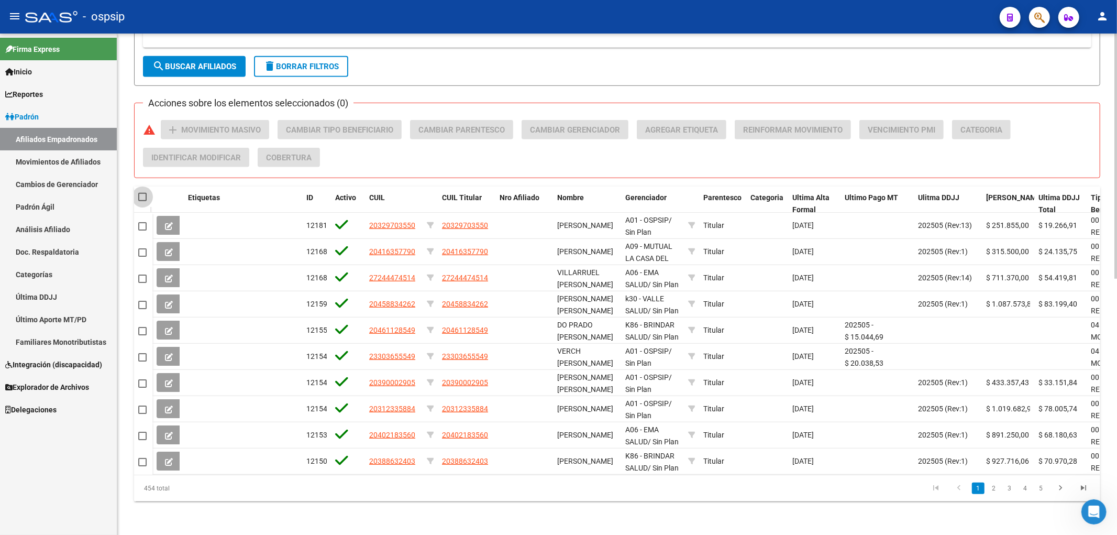
click at [142, 193] on span at bounding box center [142, 197] width 8 height 8
click at [142, 201] on input "checkbox" at bounding box center [142, 201] width 1 height 1
checkbox input "true"
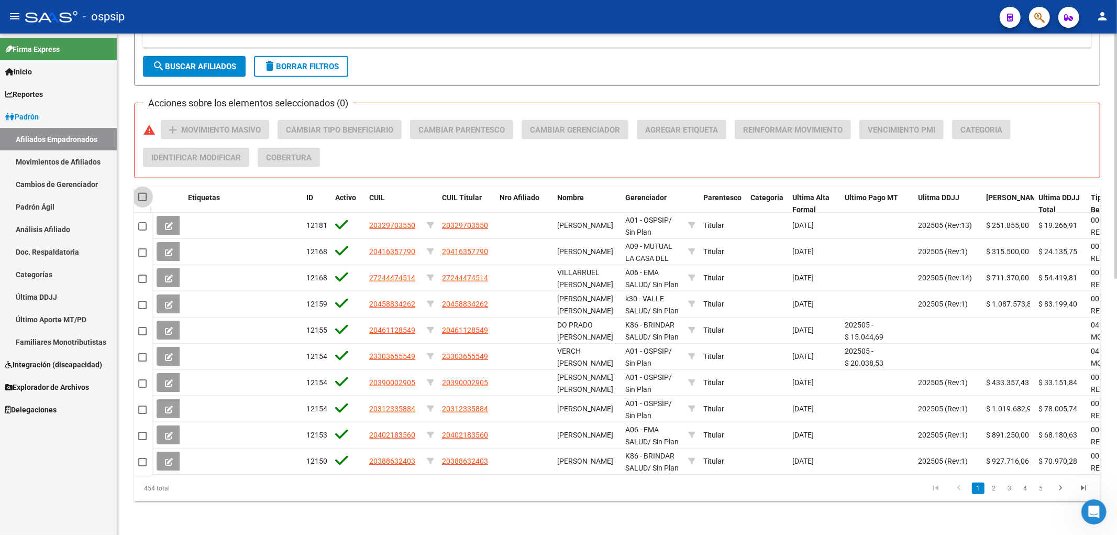
checkbox input "true"
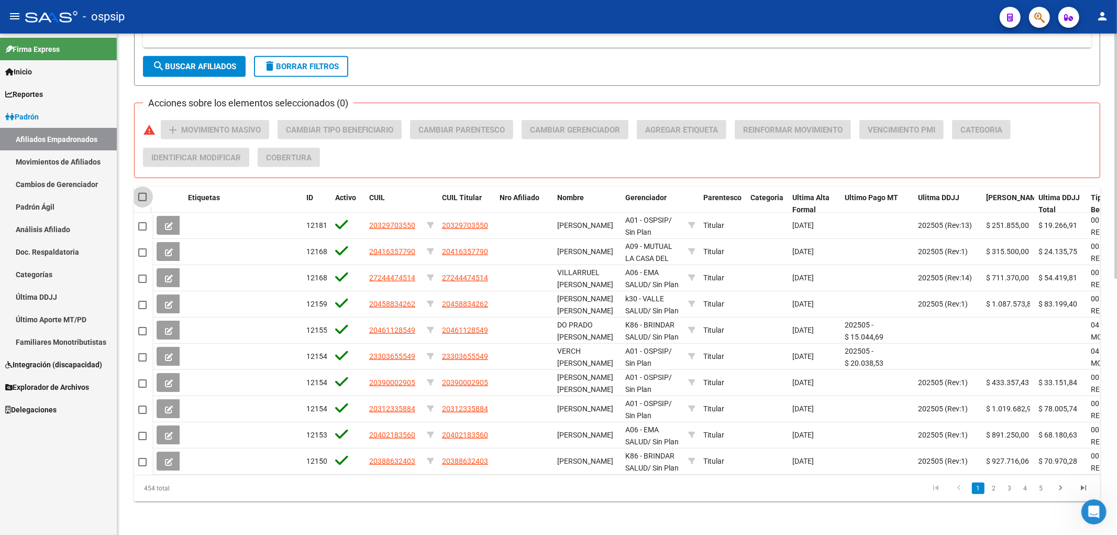
checkbox input "true"
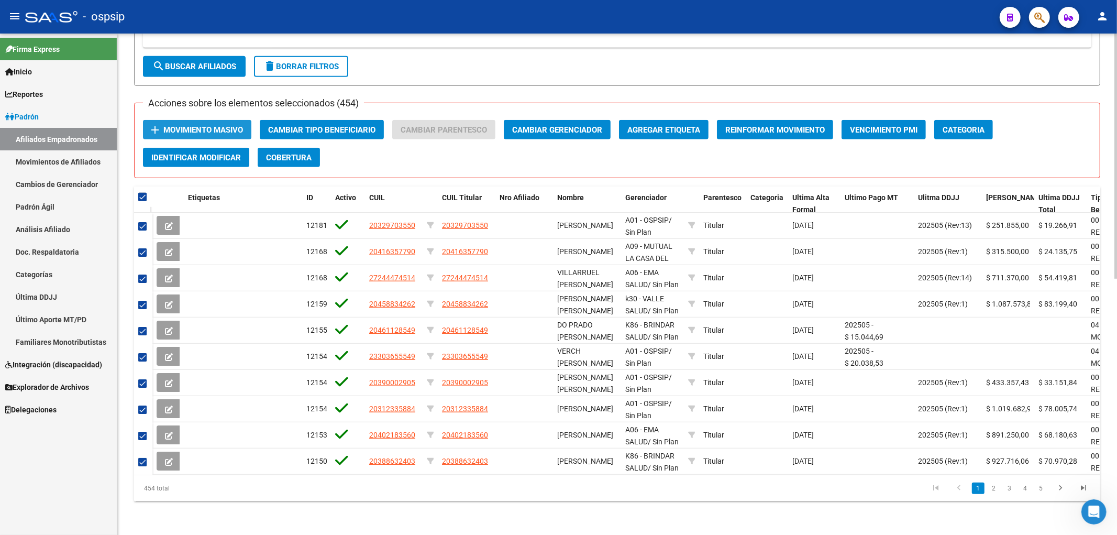
click at [211, 120] on button "add Movimiento Masivo" at bounding box center [197, 129] width 108 height 19
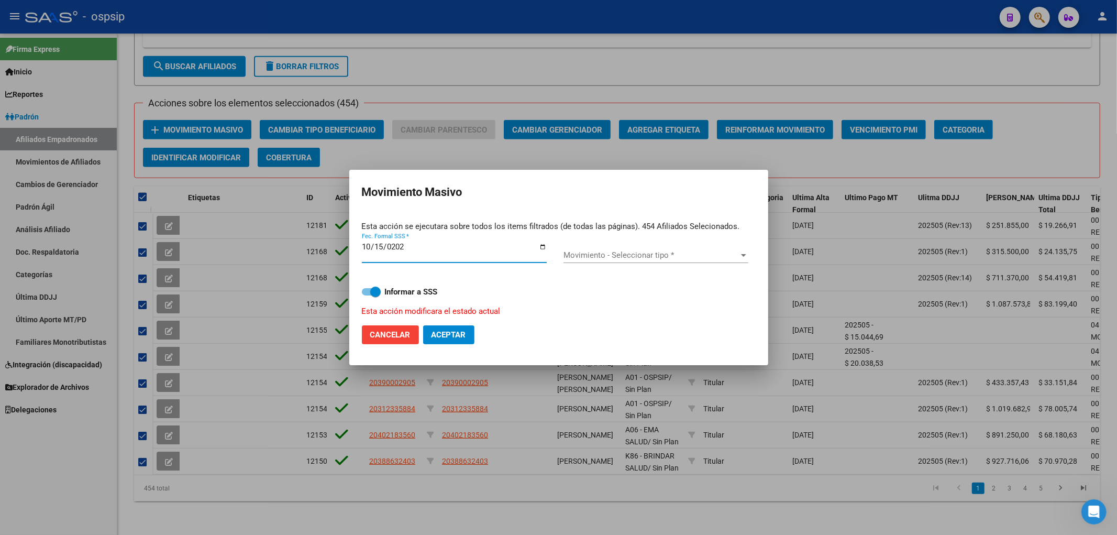
type input "[DATE]"
click at [561, 249] on div "Movimiento - Seleccionar tipo * Movimiento - Seleccionar tipo *" at bounding box center [655, 255] width 185 height 16
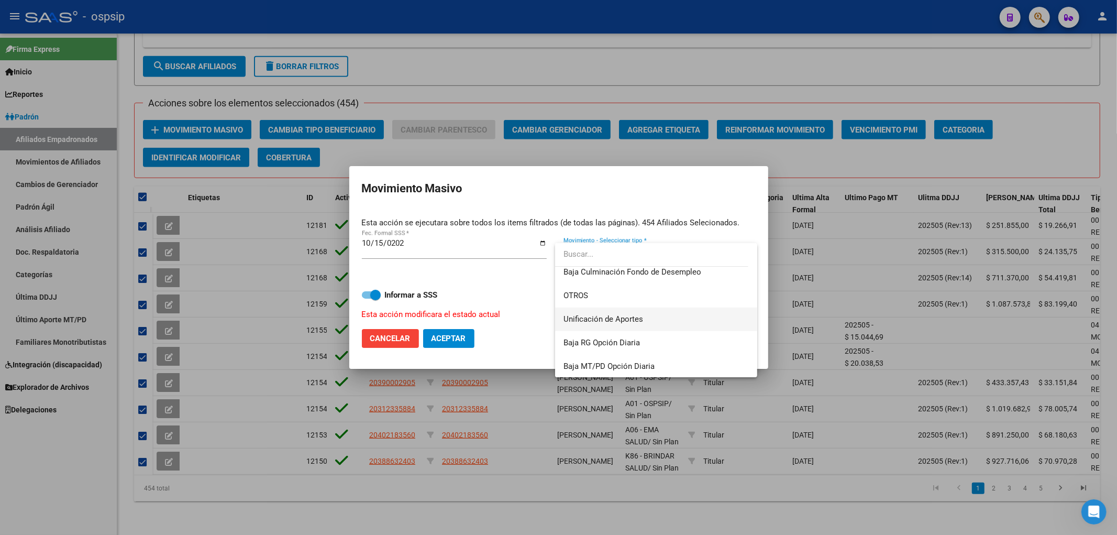
scroll to position [761, 0]
click at [561, 294] on span "OTROS" at bounding box center [655, 295] width 185 height 24
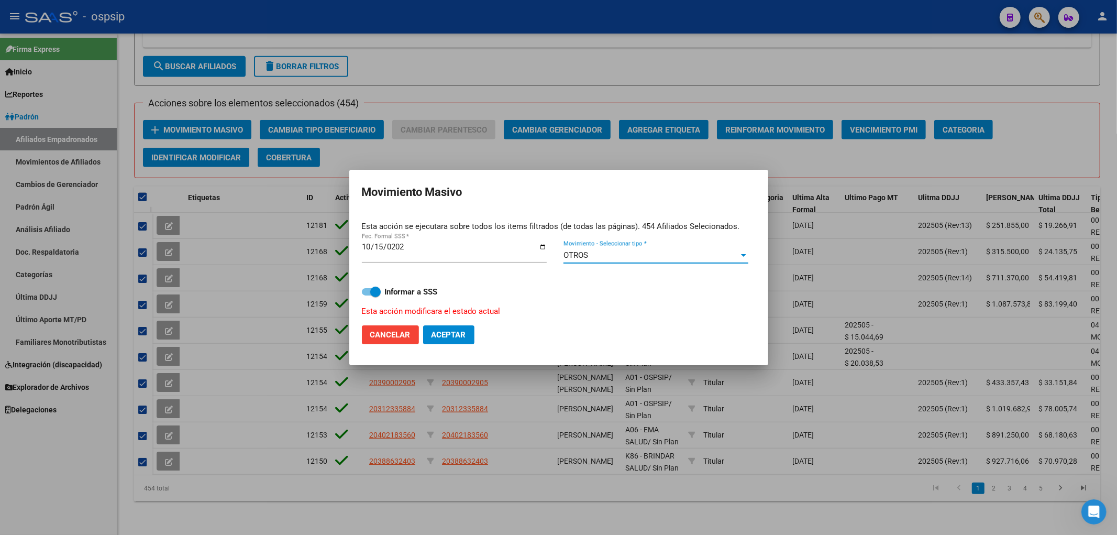
click at [458, 337] on span "Aceptar" at bounding box center [448, 334] width 35 height 9
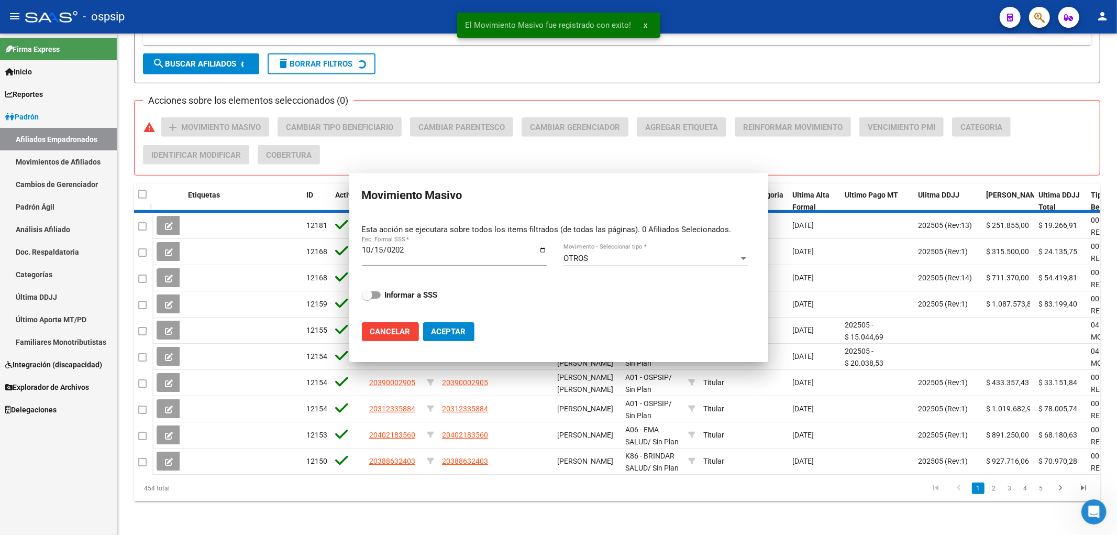
checkbox input "false"
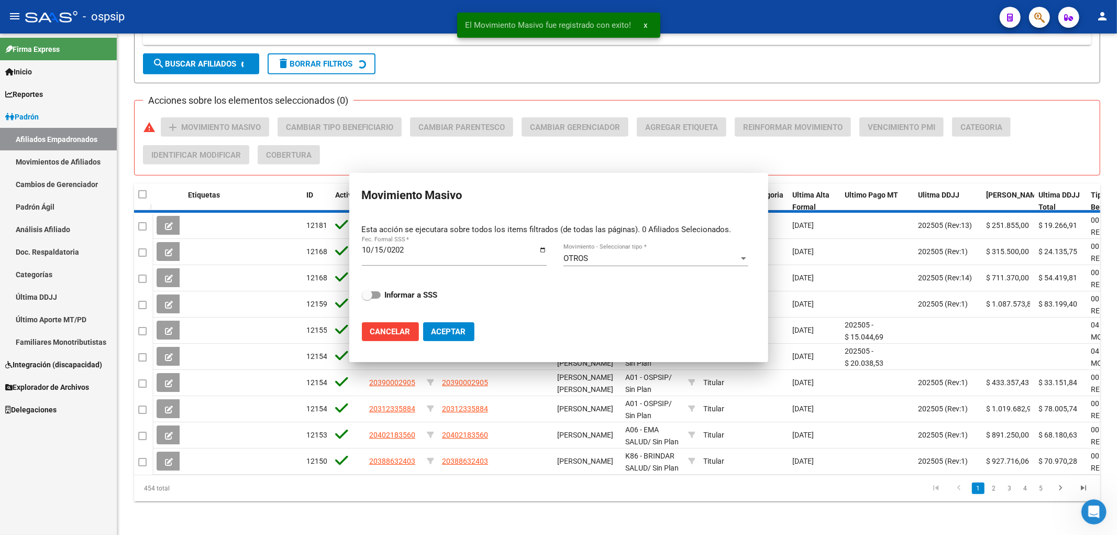
checkbox input "false"
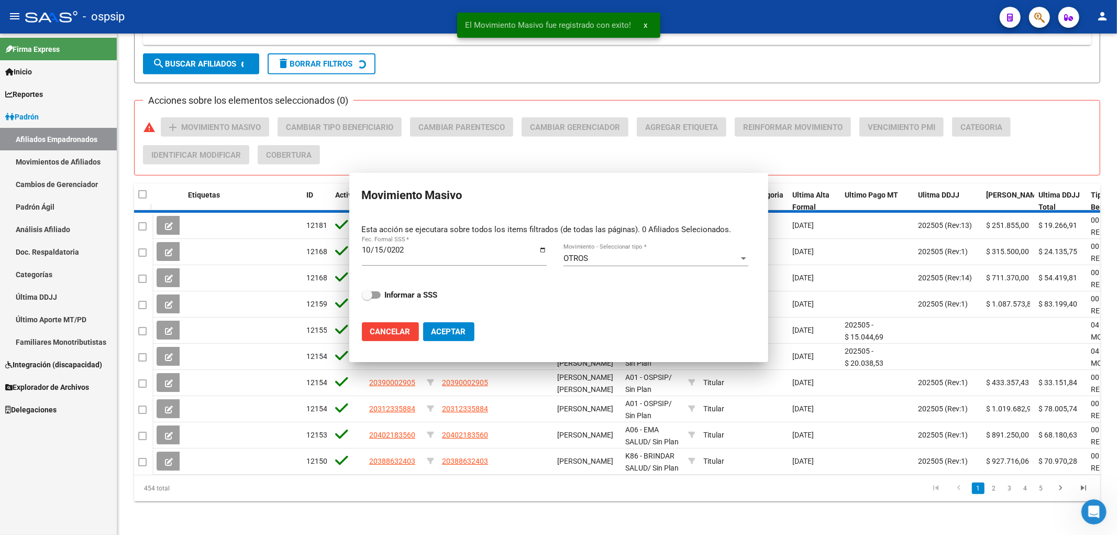
checkbox input "false"
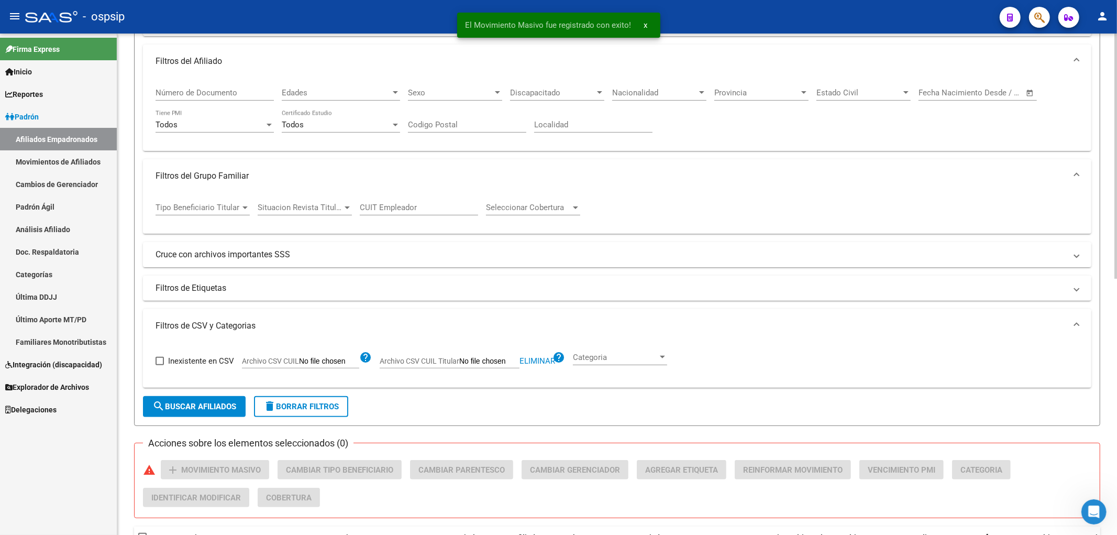
scroll to position [0, 0]
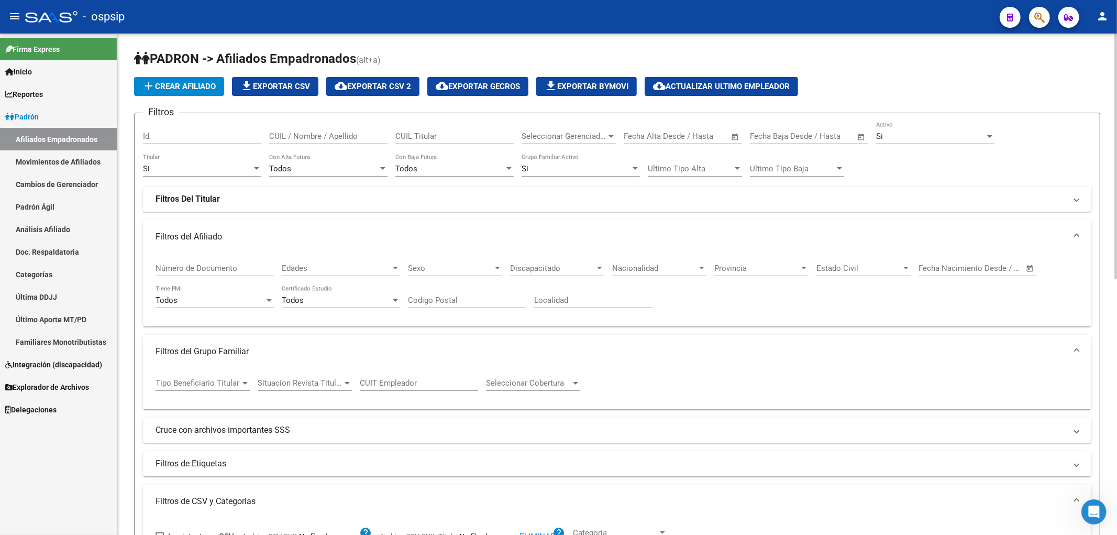
click at [187, 176] on div "Si Titular" at bounding box center [202, 165] width 118 height 23
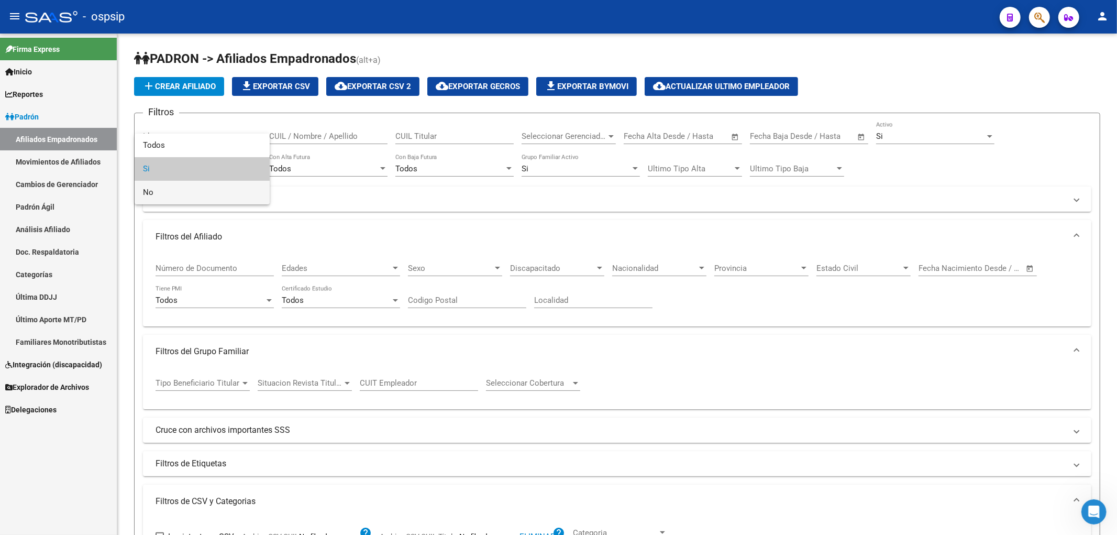
click at [195, 193] on span "No" at bounding box center [202, 193] width 118 height 24
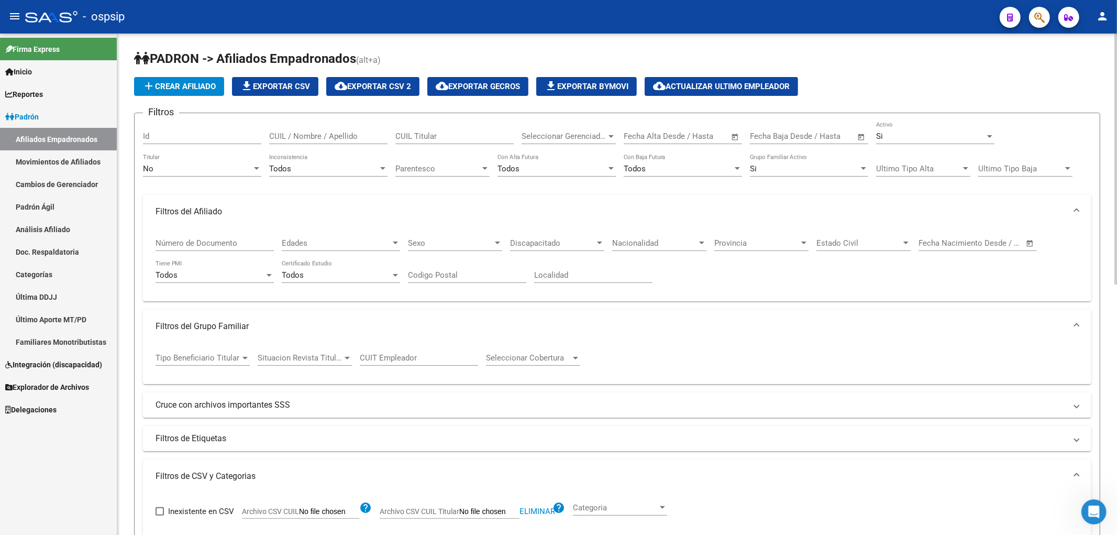
click at [197, 176] on div "No Titular" at bounding box center [202, 165] width 118 height 23
click at [203, 168] on span "No" at bounding box center [202, 169] width 118 height 24
click at [432, 166] on span "Parentesco" at bounding box center [437, 168] width 85 height 9
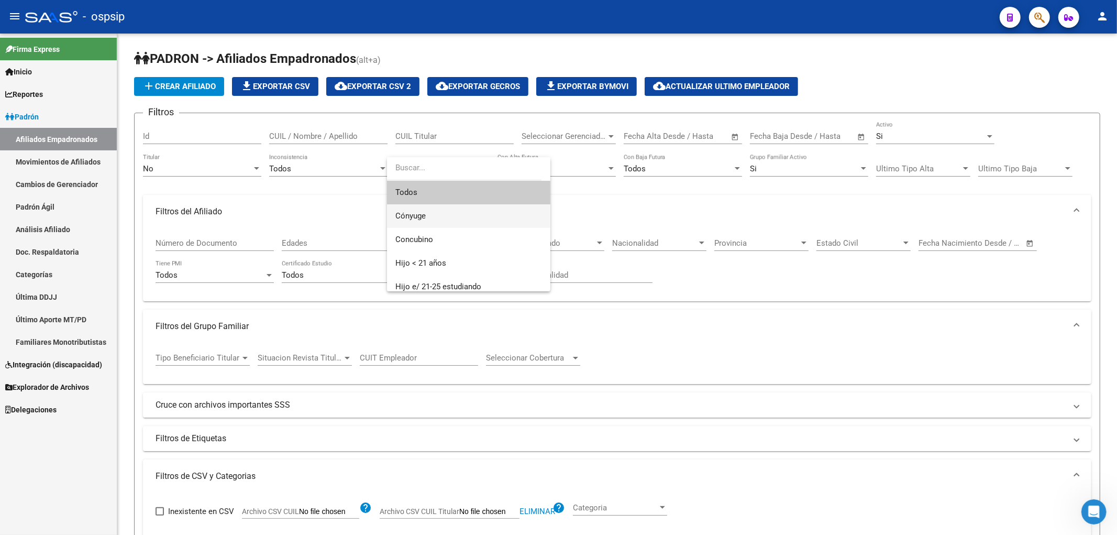
click at [443, 211] on span "Cónyuge" at bounding box center [468, 216] width 147 height 24
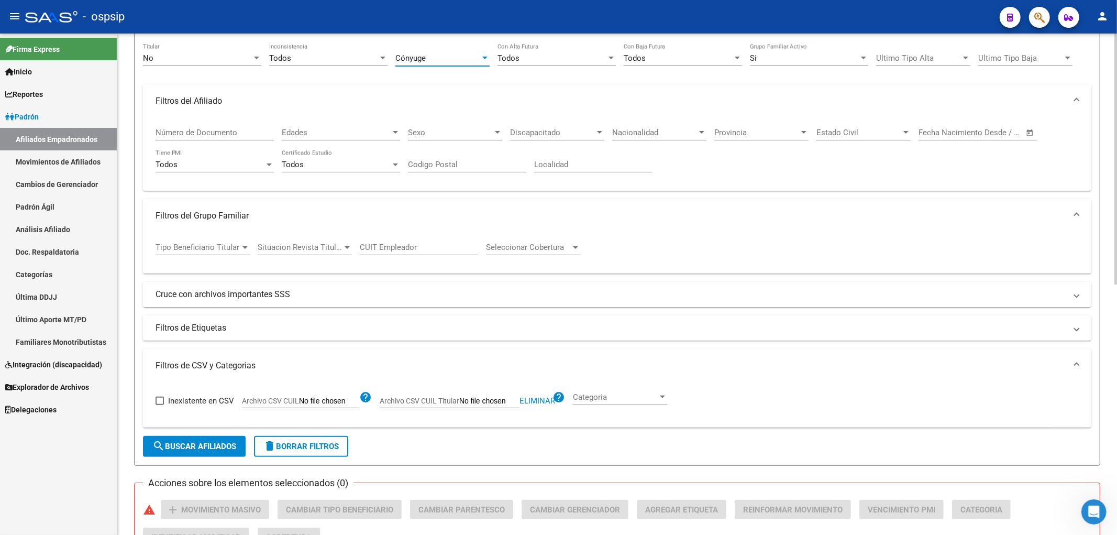
scroll to position [116, 0]
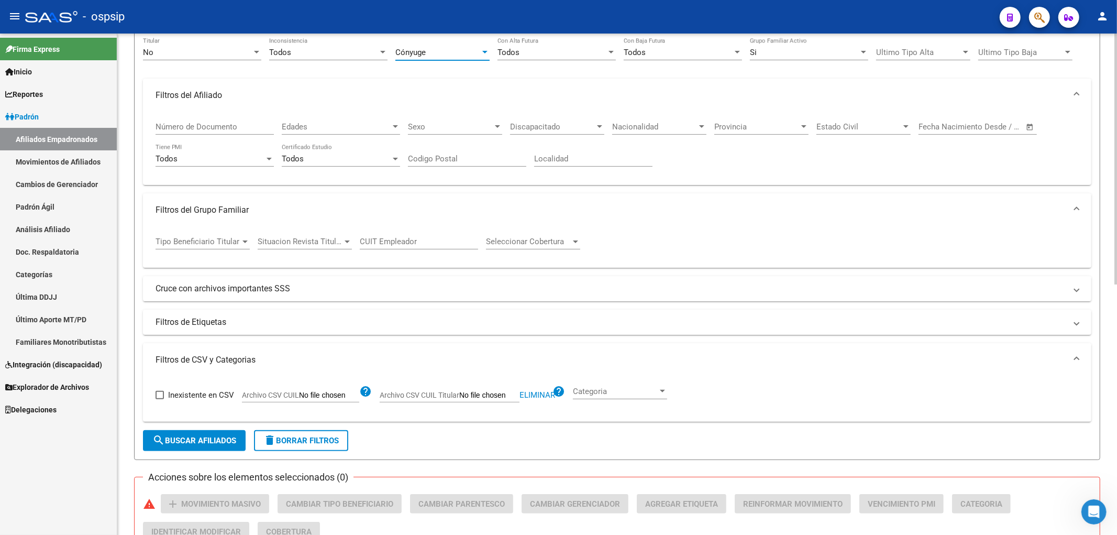
click at [299, 448] on button "delete Borrar Filtros" at bounding box center [301, 440] width 94 height 21
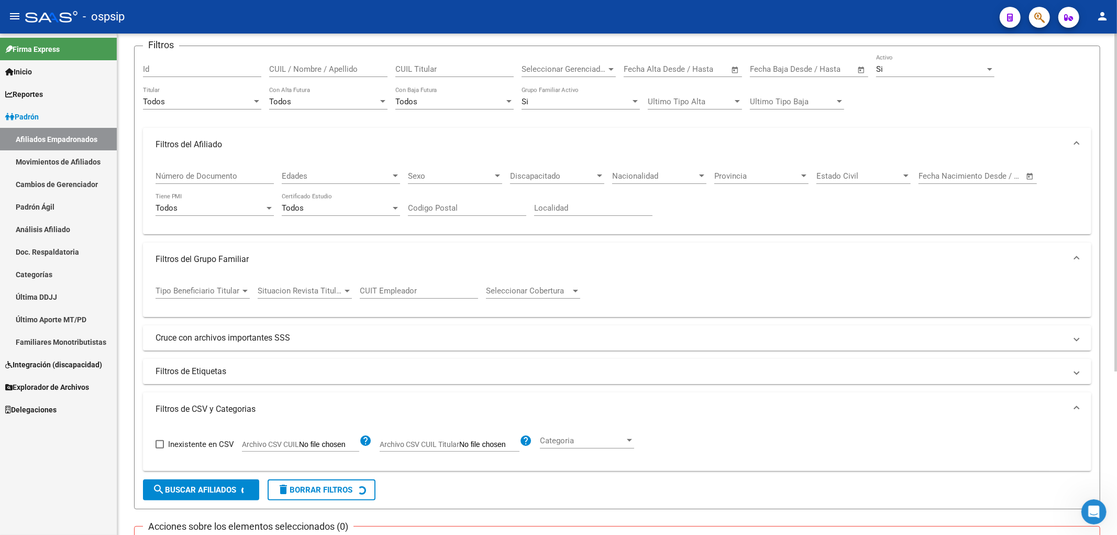
scroll to position [0, 0]
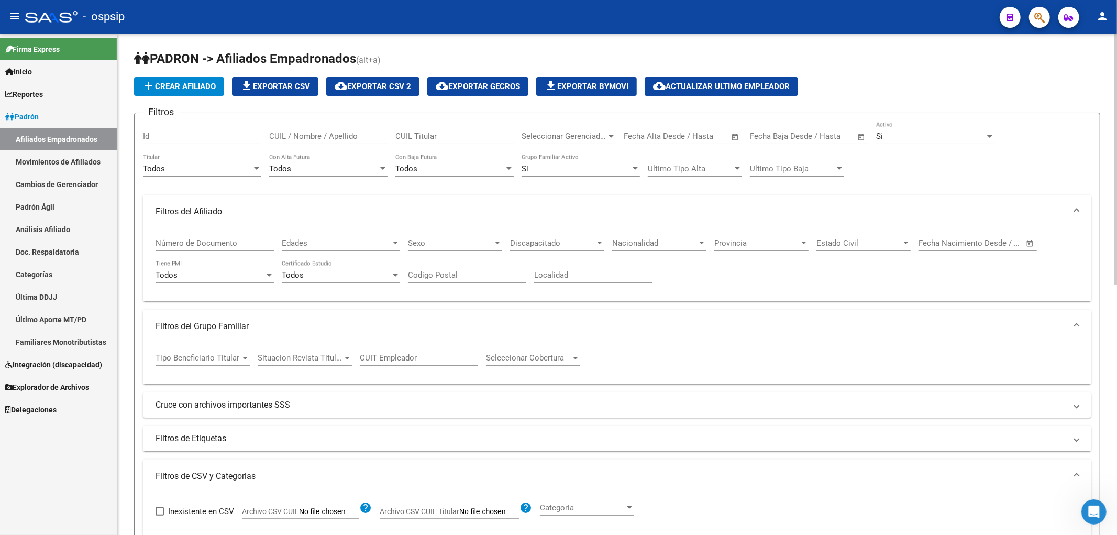
click at [478, 172] on div "Todos" at bounding box center [449, 168] width 109 height 9
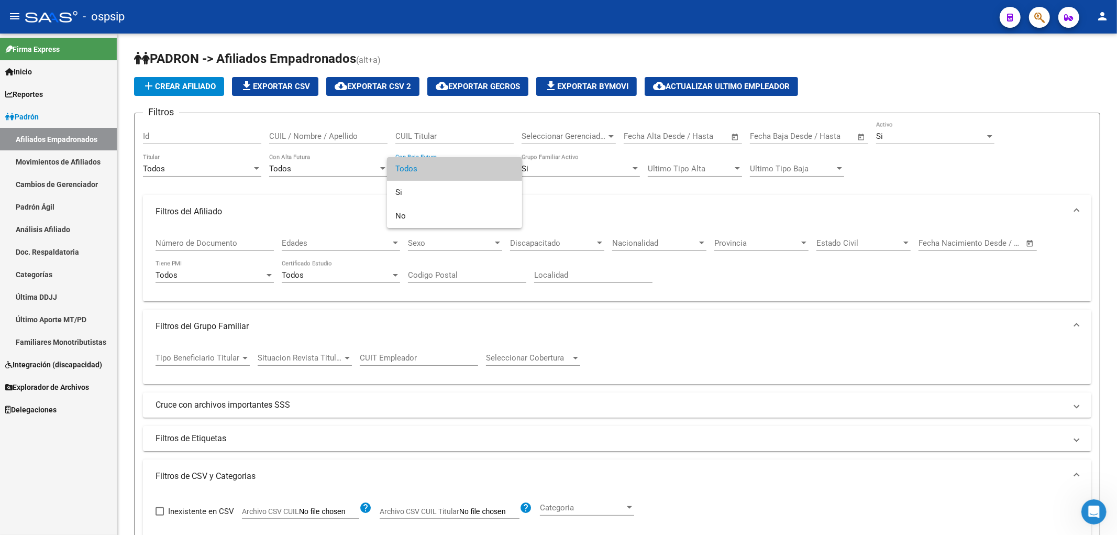
click at [561, 216] on div at bounding box center [558, 267] width 1117 height 535
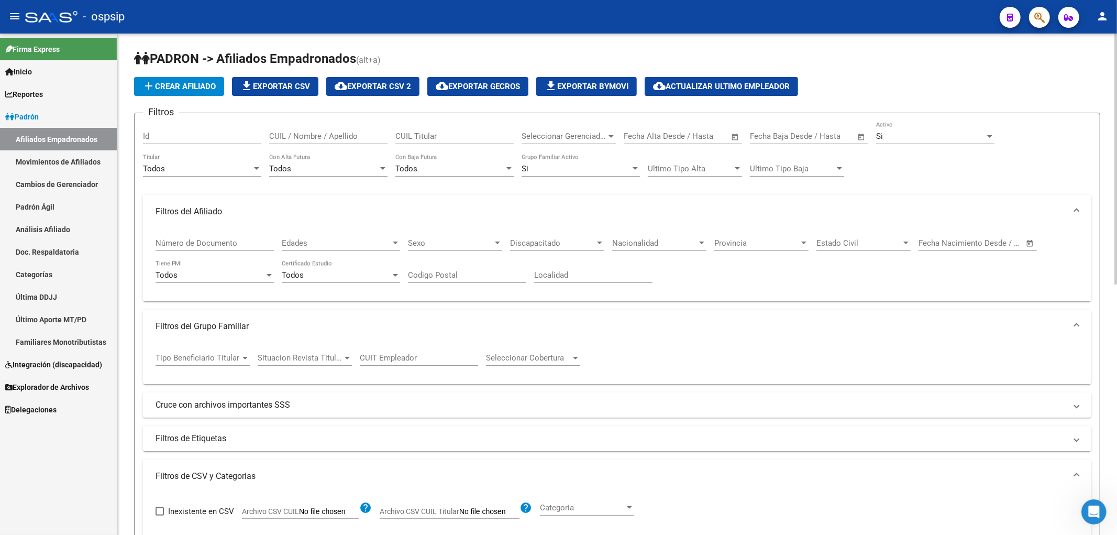
click at [195, 171] on div "Todos" at bounding box center [197, 168] width 109 height 9
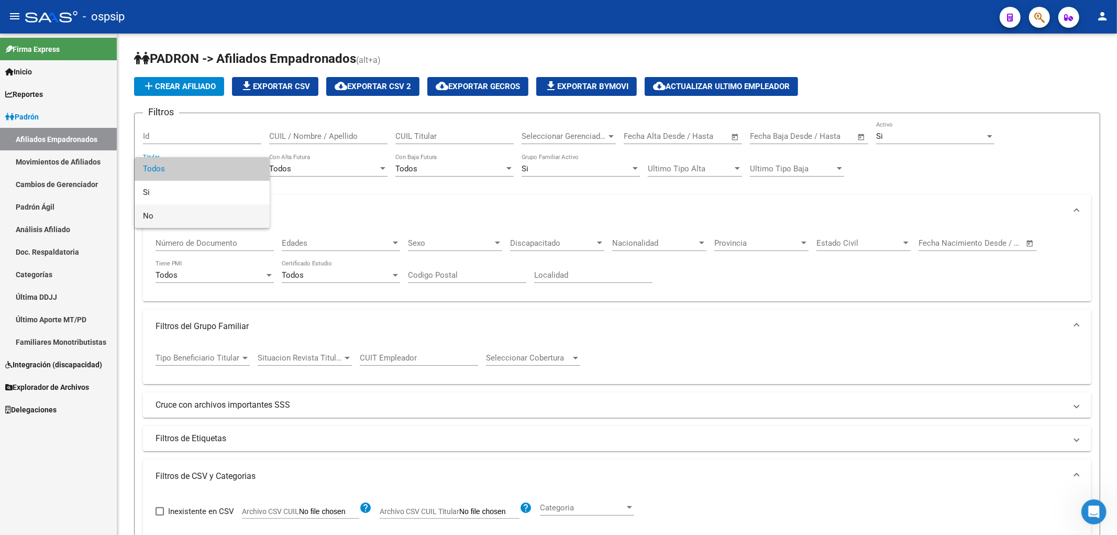
click at [200, 216] on span "No" at bounding box center [202, 216] width 118 height 24
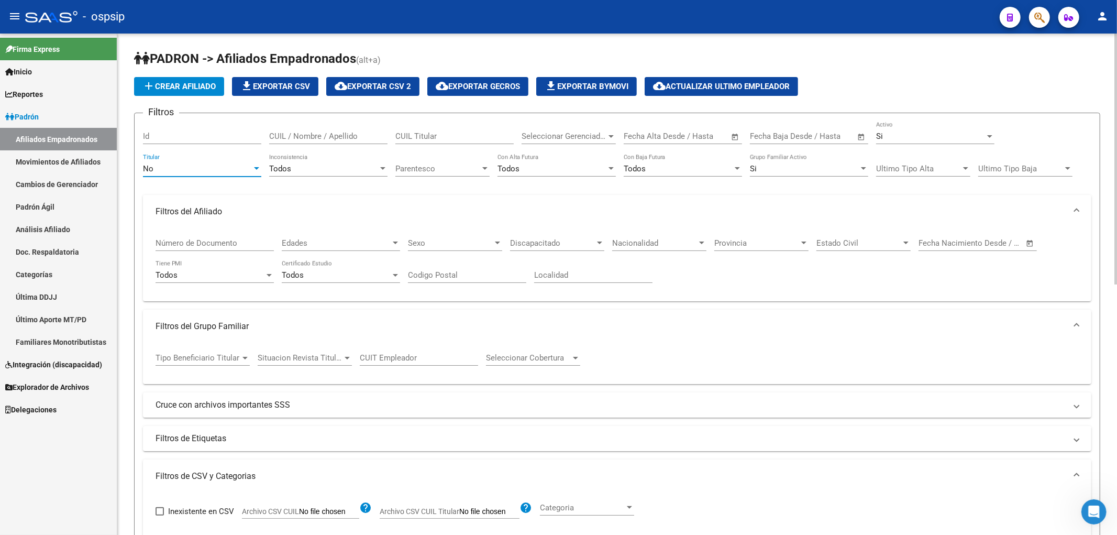
click at [456, 168] on span "Parentesco" at bounding box center [437, 168] width 85 height 9
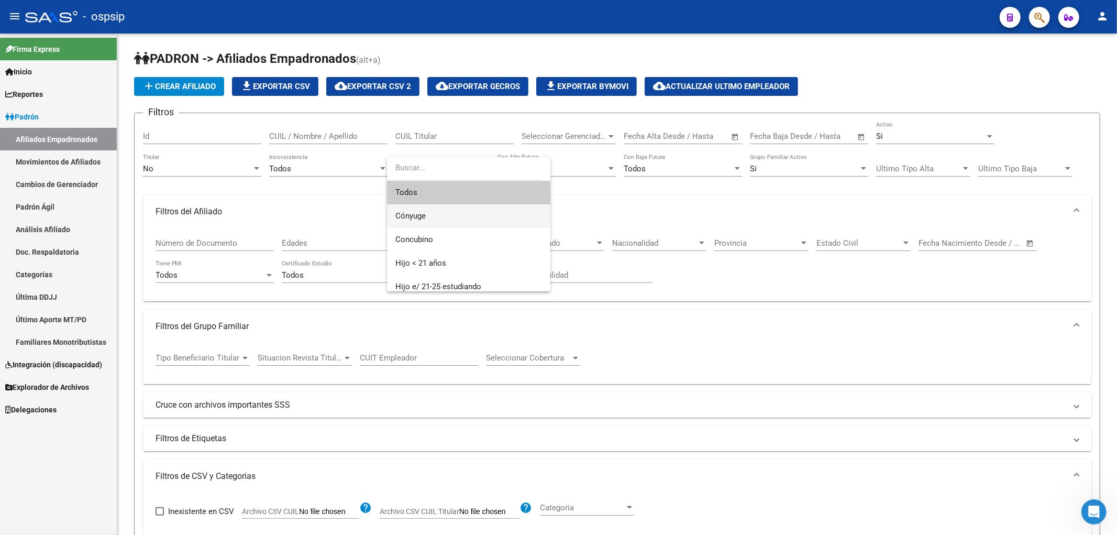
click at [461, 211] on span "Cónyuge" at bounding box center [468, 216] width 147 height 24
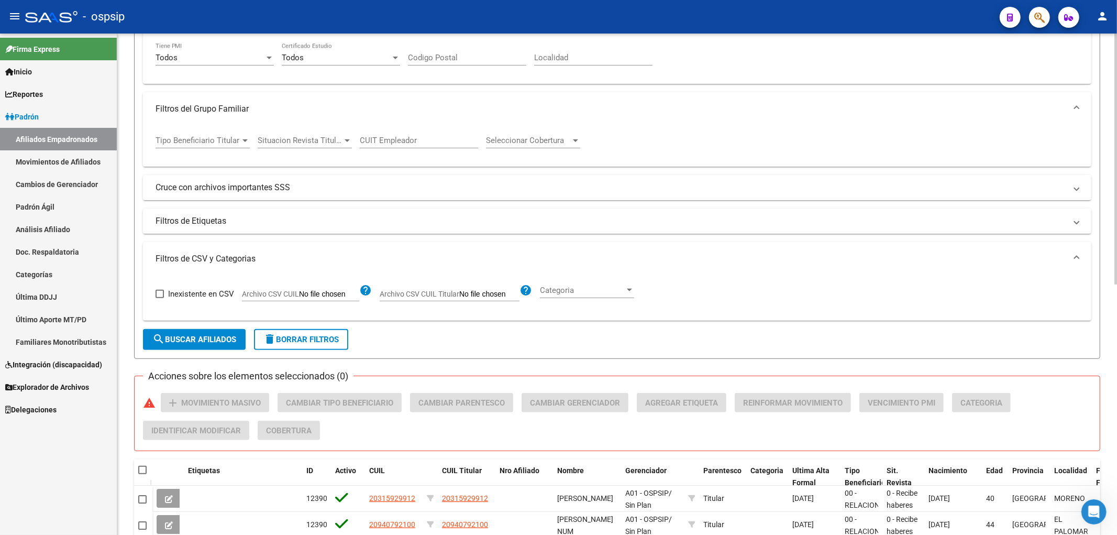
scroll to position [291, 0]
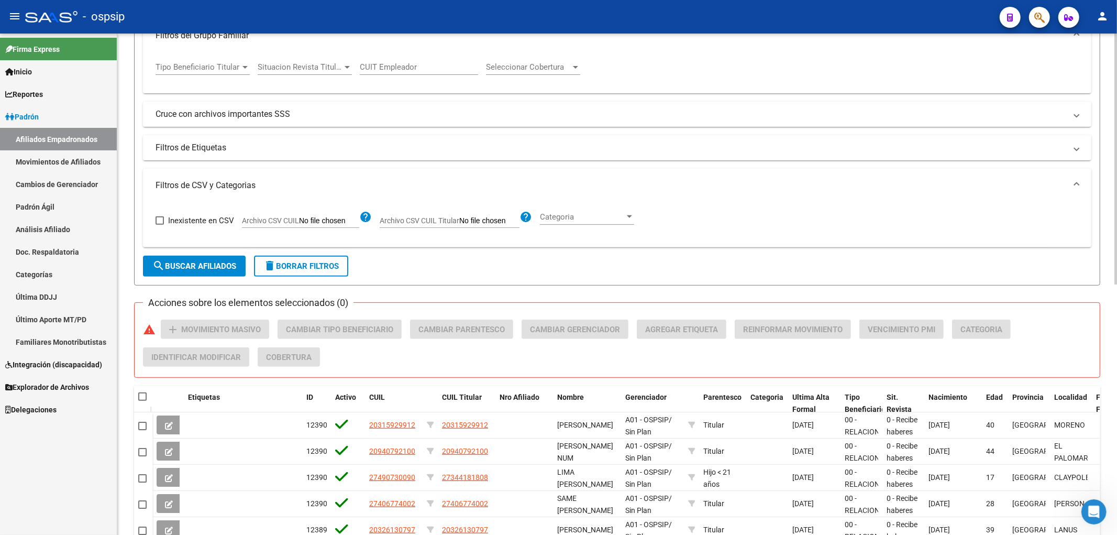
click at [481, 222] on input "Archivo CSV CUIL Titular" at bounding box center [489, 220] width 60 height 9
type input "C:\fakepath\conyuges.csv"
click at [224, 21] on div "- ospsip" at bounding box center [508, 16] width 966 height 23
click at [207, 265] on span "search Buscar Afiliados" at bounding box center [194, 265] width 84 height 9
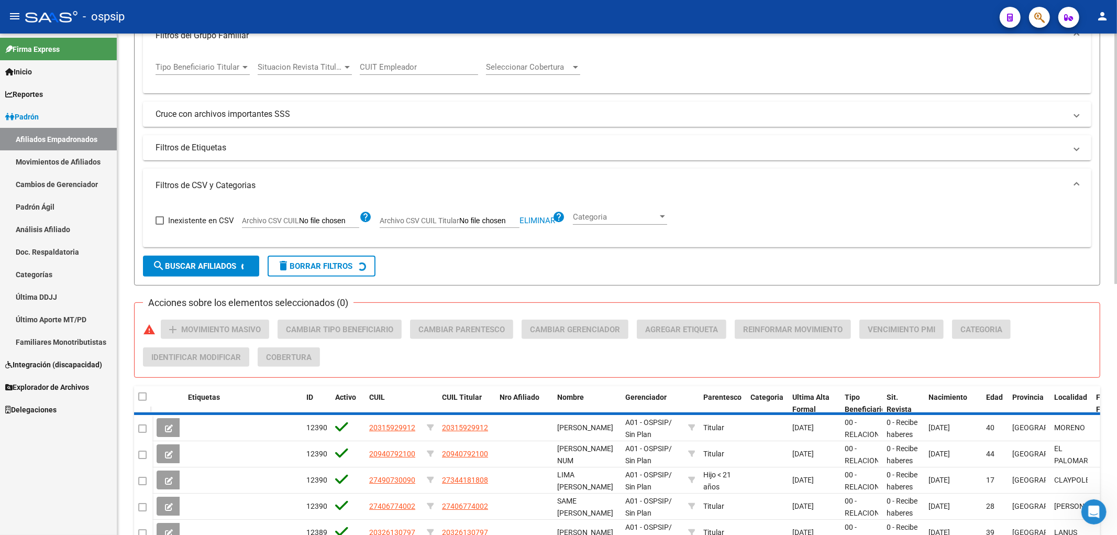
scroll to position [255, 0]
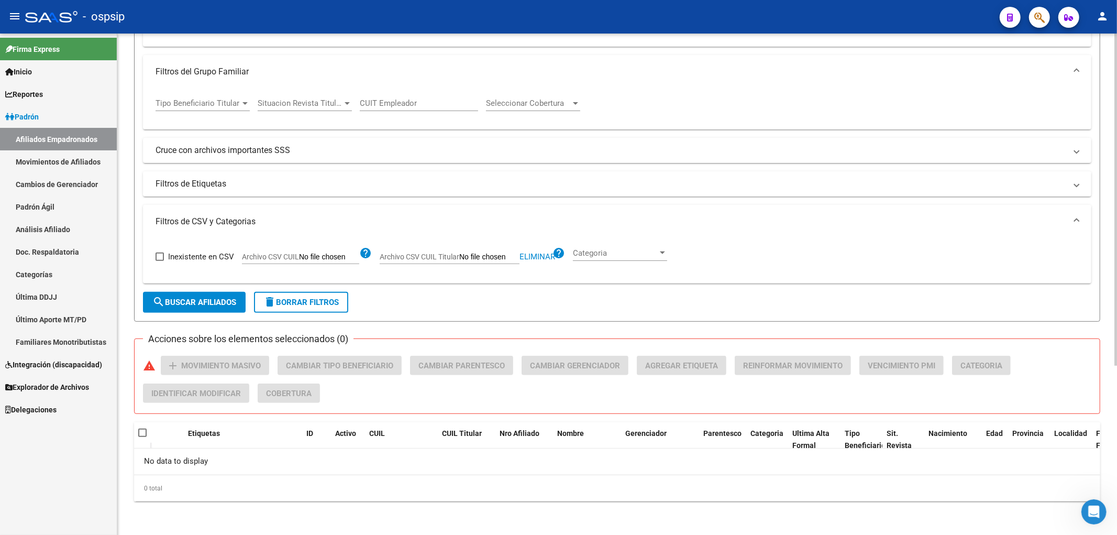
click at [211, 300] on span "search Buscar Afiliados" at bounding box center [194, 301] width 84 height 9
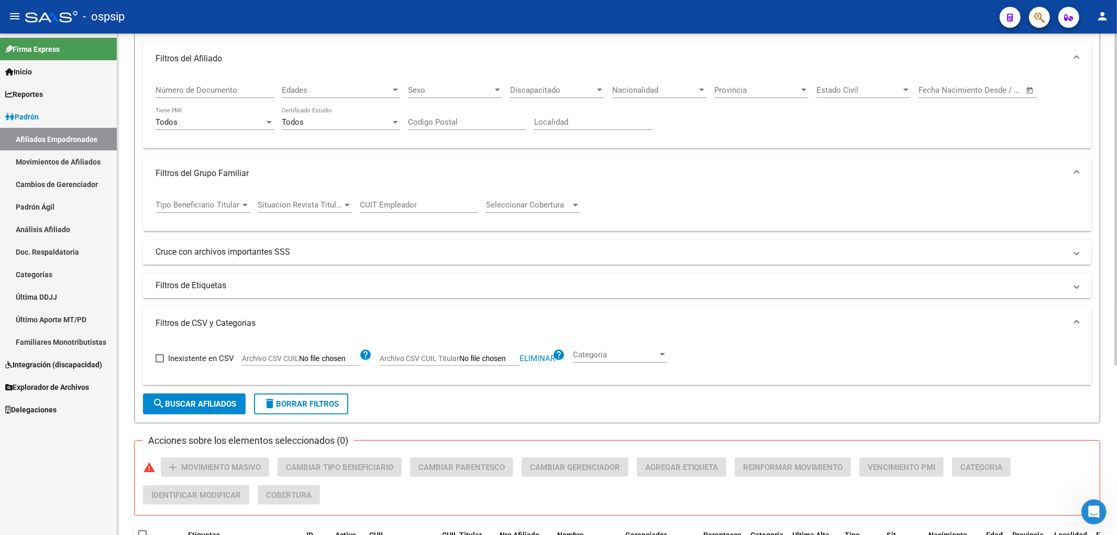
scroll to position [0, 0]
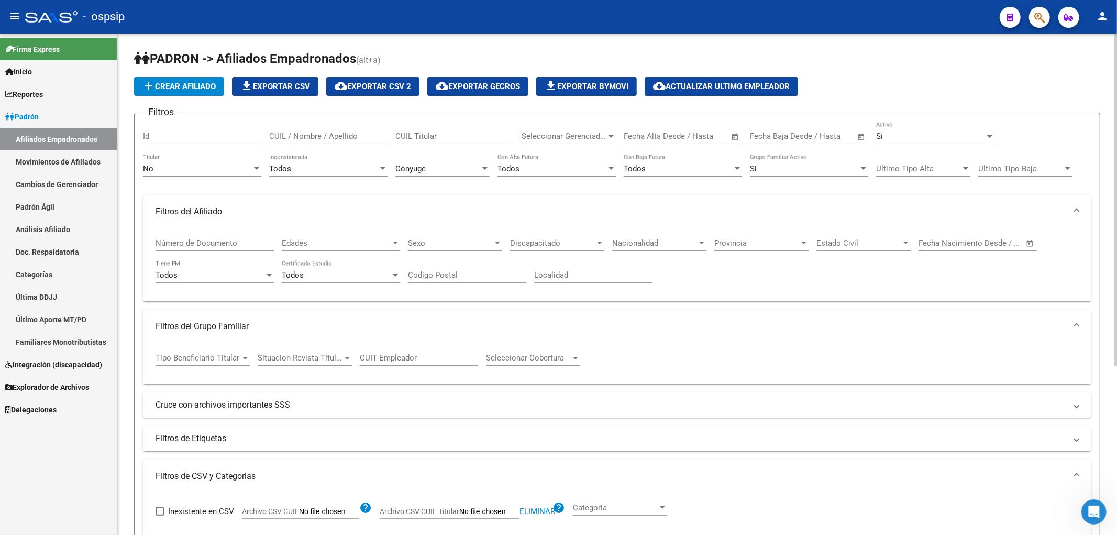
click at [464, 142] on div "CUIL Titular" at bounding box center [454, 132] width 118 height 23
click at [465, 141] on input "CUIL Titular" at bounding box center [454, 135] width 118 height 9
click at [357, 175] on div "Todos Inconsistencia" at bounding box center [328, 165] width 118 height 23
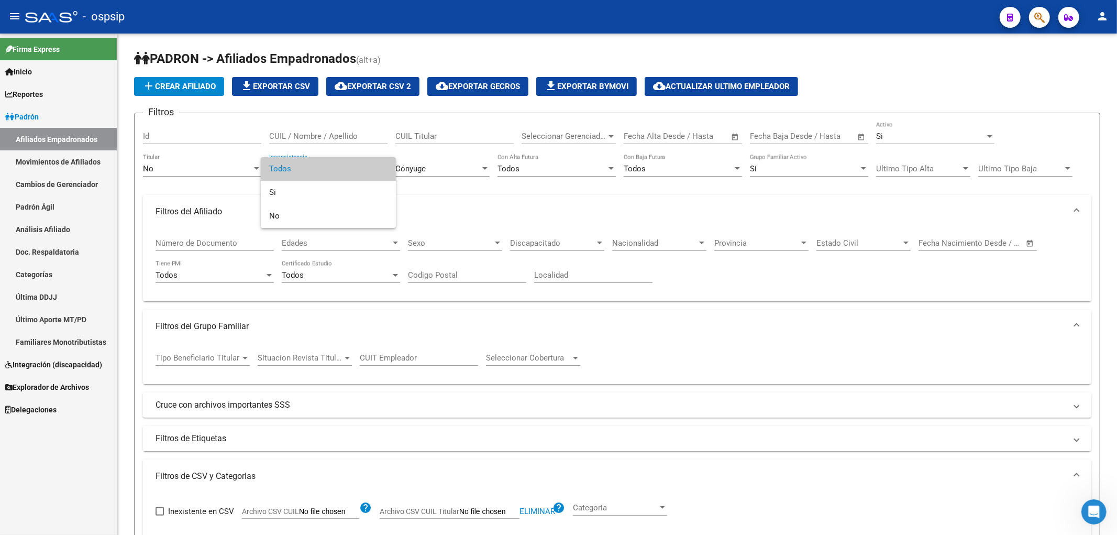
click at [482, 203] on div at bounding box center [558, 267] width 1117 height 535
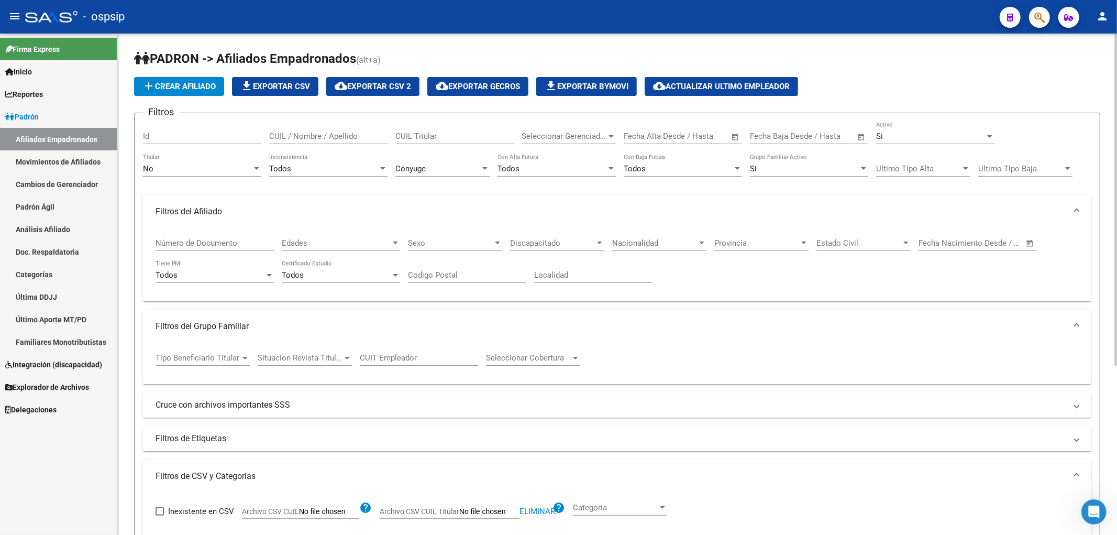
click at [337, 170] on div "Todos" at bounding box center [323, 168] width 109 height 9
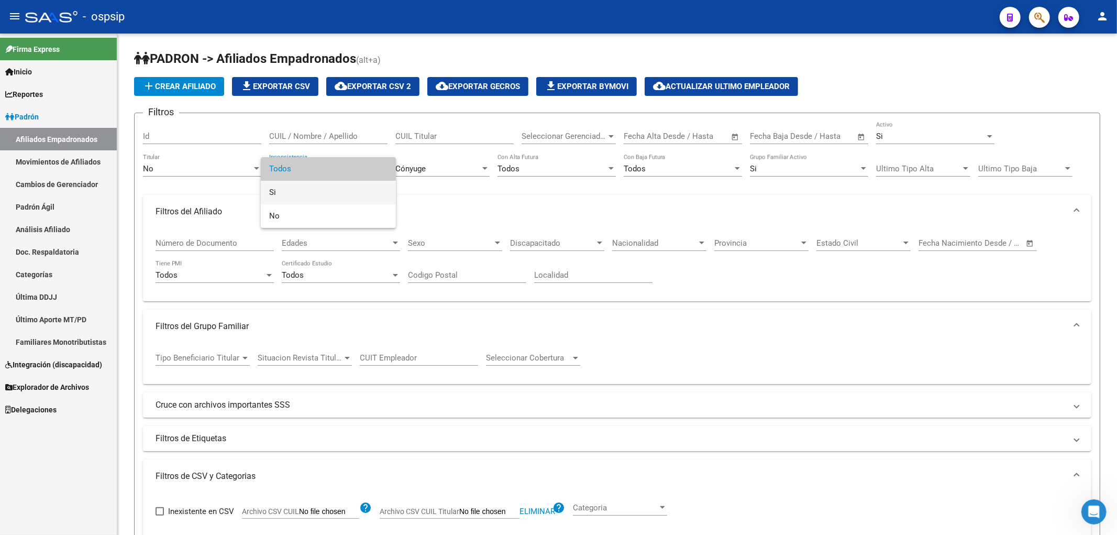
click at [338, 186] on span "Si" at bounding box center [328, 193] width 118 height 24
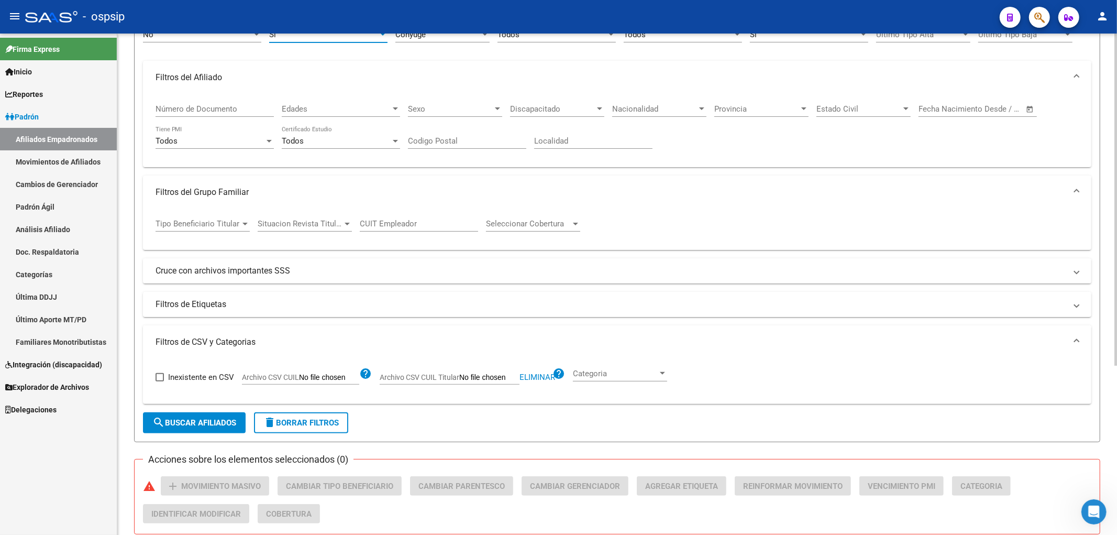
scroll to position [254, 0]
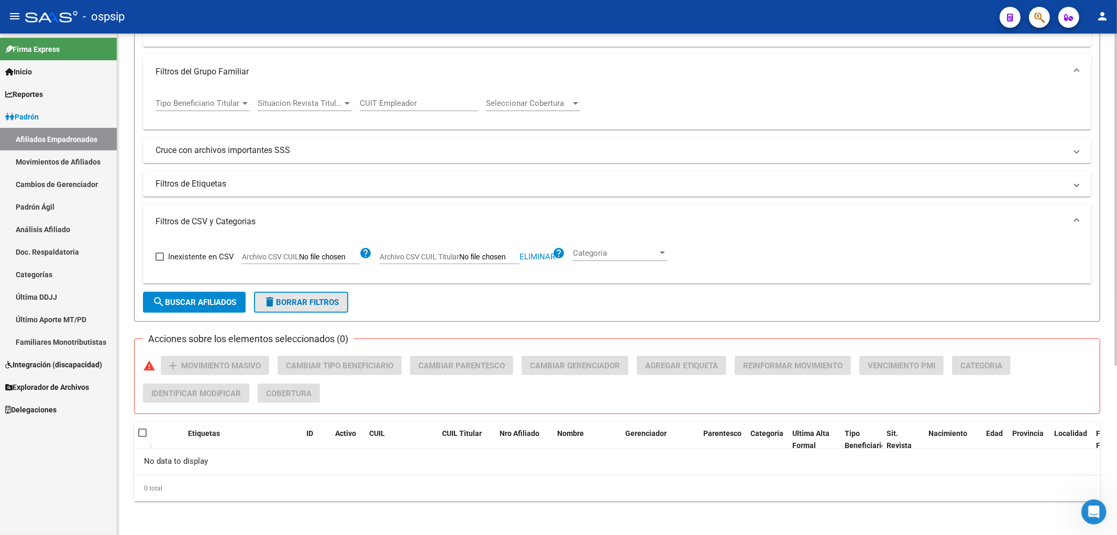
click at [324, 305] on span "delete Borrar Filtros" at bounding box center [300, 301] width 75 height 9
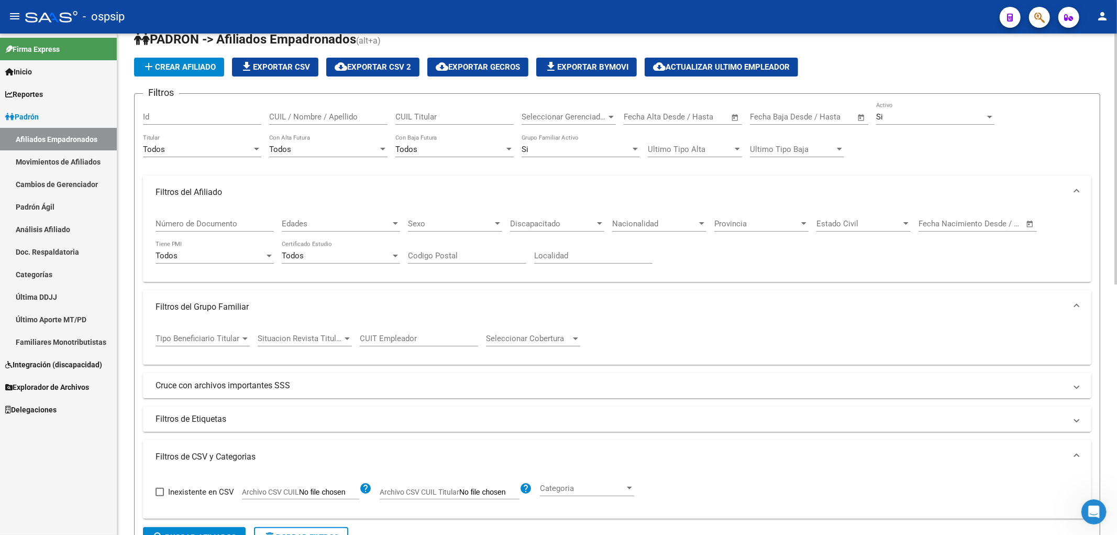
scroll to position [0, 0]
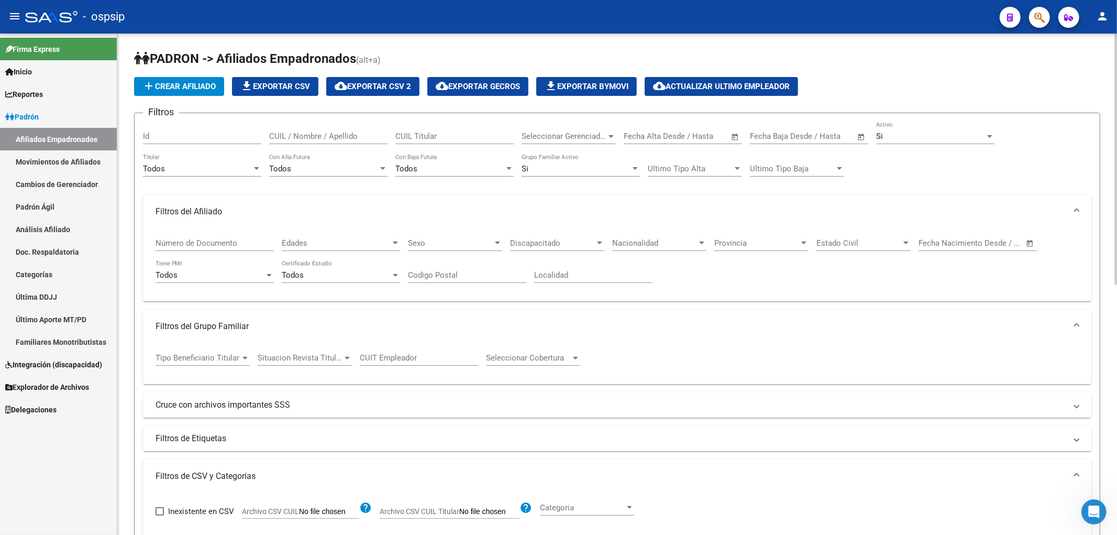
click at [221, 174] on div "Todos Titular" at bounding box center [202, 165] width 118 height 23
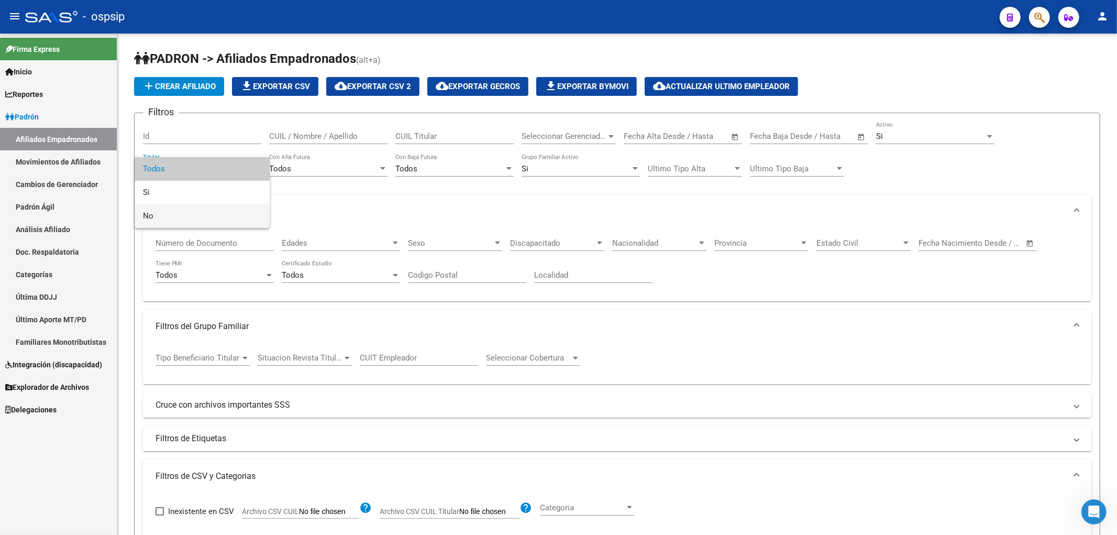
click at [220, 215] on span "No" at bounding box center [202, 216] width 118 height 24
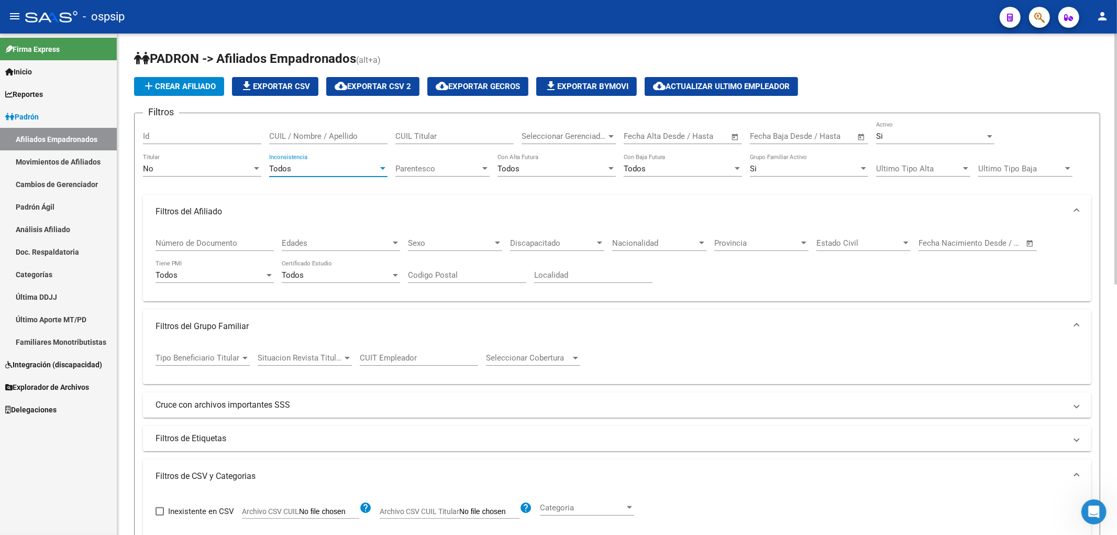
click at [336, 168] on div "Todos" at bounding box center [323, 168] width 109 height 9
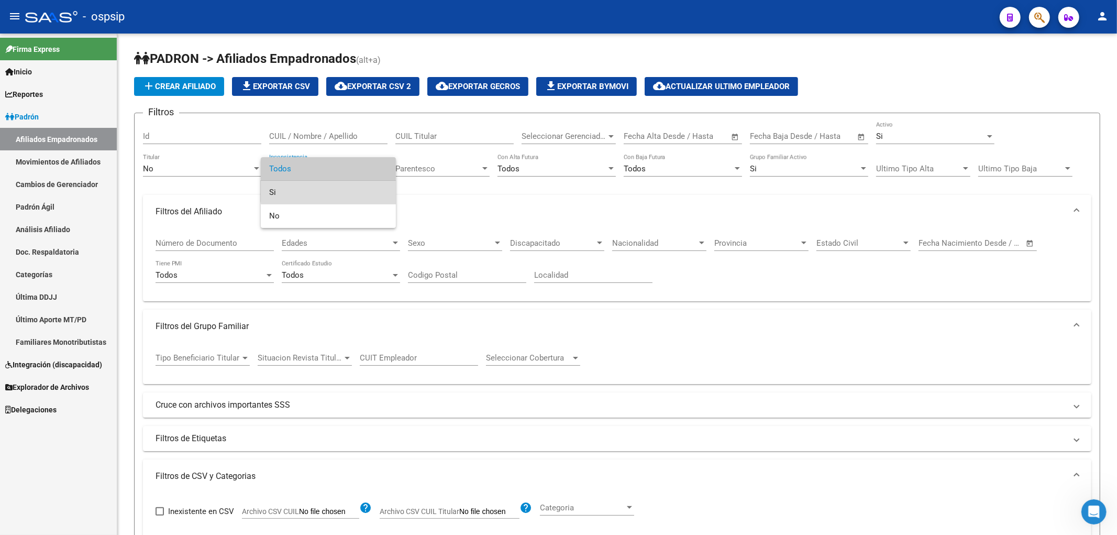
click at [338, 185] on span "Si" at bounding box center [328, 193] width 118 height 24
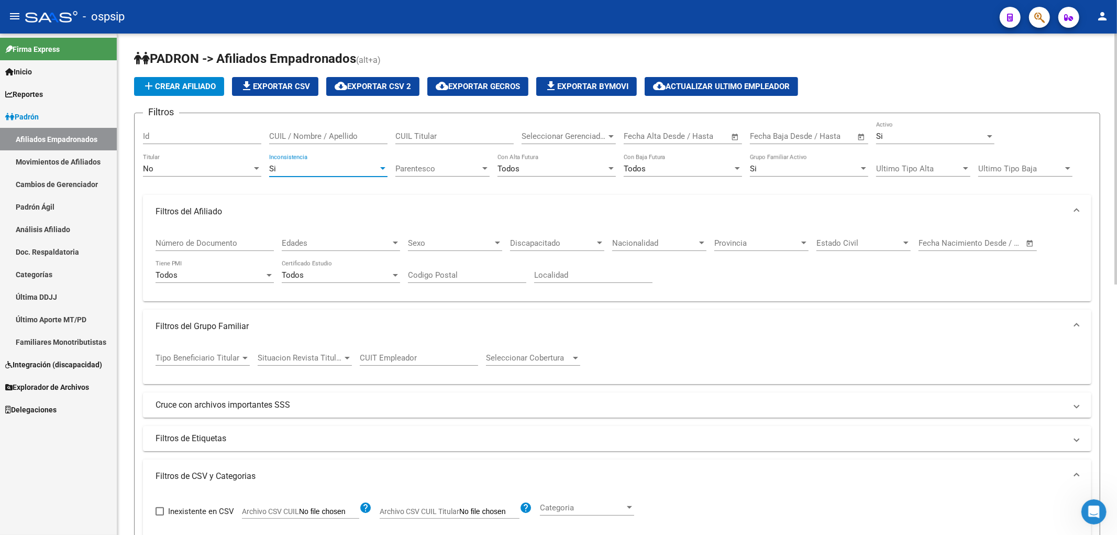
click at [429, 170] on span "Parentesco" at bounding box center [437, 168] width 85 height 9
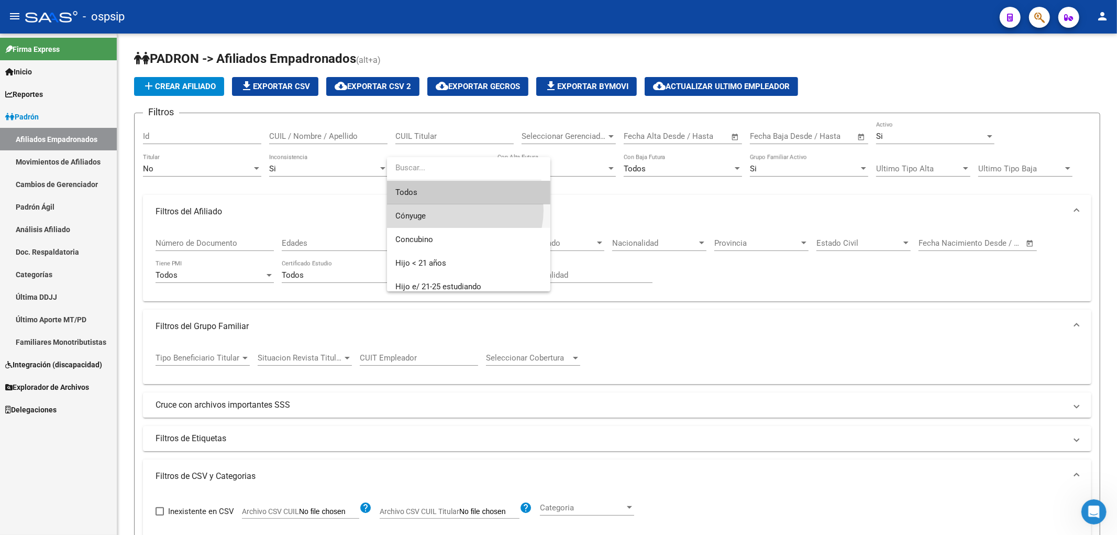
click at [458, 210] on span "Cónyuge" at bounding box center [468, 216] width 147 height 24
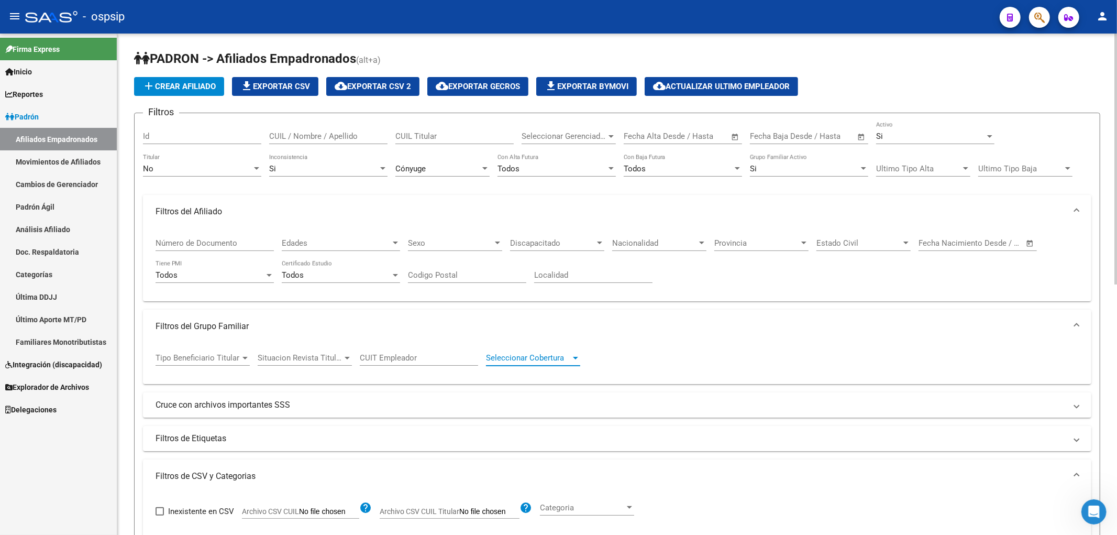
click at [545, 362] on span "Seleccionar Cobertura" at bounding box center [528, 357] width 85 height 9
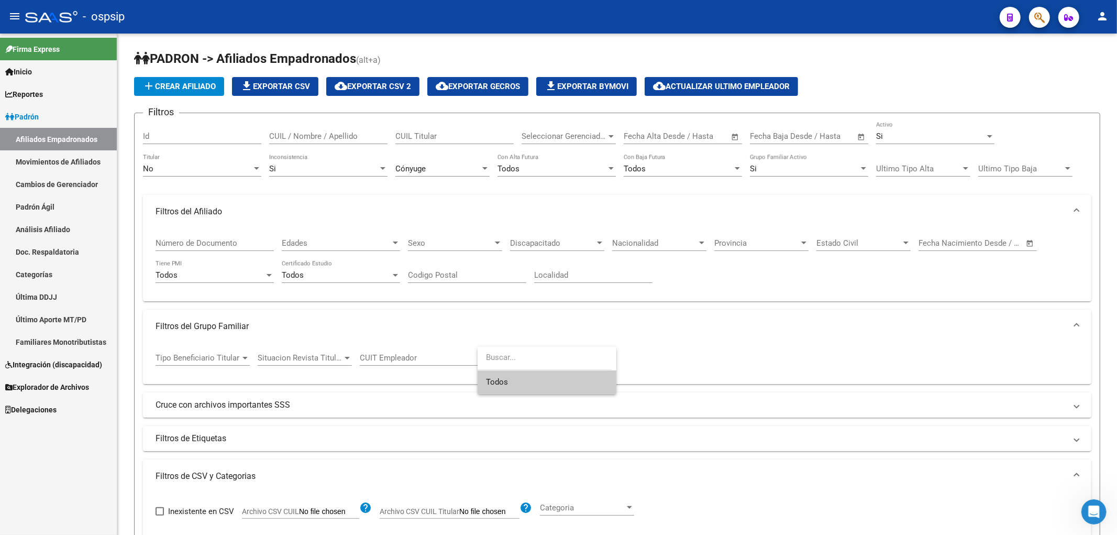
click at [561, 362] on div at bounding box center [558, 267] width 1117 height 535
click at [469, 443] on mat-panel-title "Filtros de Etiquetas" at bounding box center [611, 439] width 911 height 12
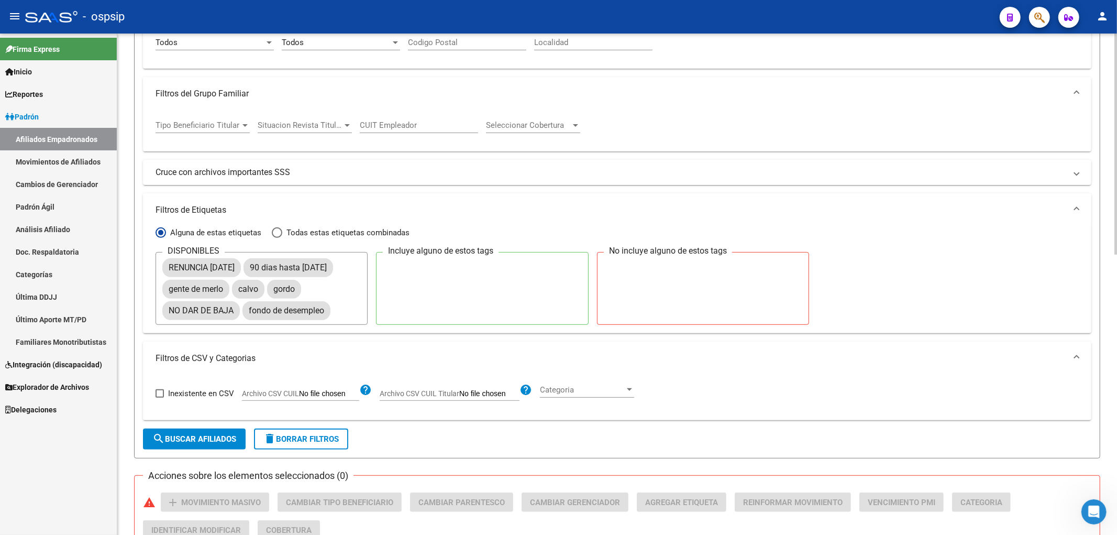
scroll to position [349, 0]
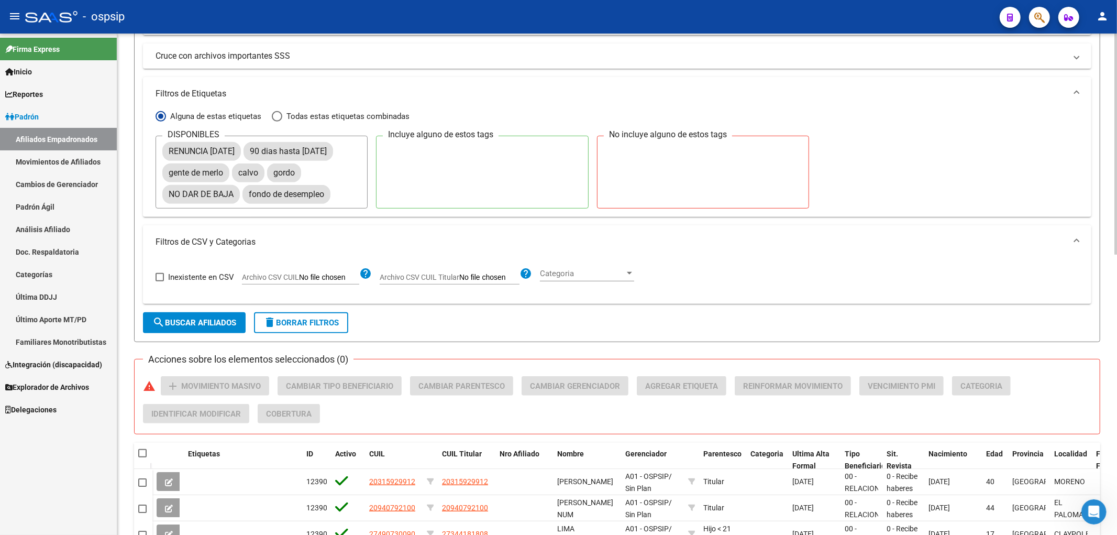
click at [459, 284] on label "Archivo CSV CUIL Titular" at bounding box center [450, 279] width 140 height 12
click at [459, 282] on input "Archivo CSV CUIL Titular" at bounding box center [489, 277] width 60 height 9
type input "C:\fakepath\conyuges.csv"
click at [160, 281] on span at bounding box center [160, 277] width 8 height 8
click at [160, 282] on input "Inexistente en CSV" at bounding box center [159, 281] width 1 height 1
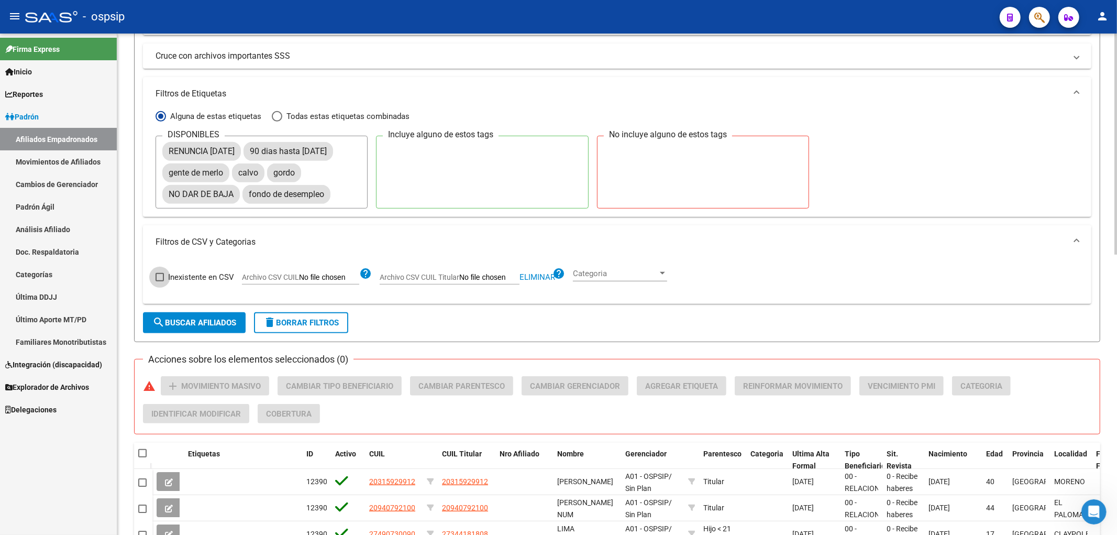
checkbox input "true"
click at [215, 327] on span "search Buscar Afiliados" at bounding box center [194, 322] width 84 height 9
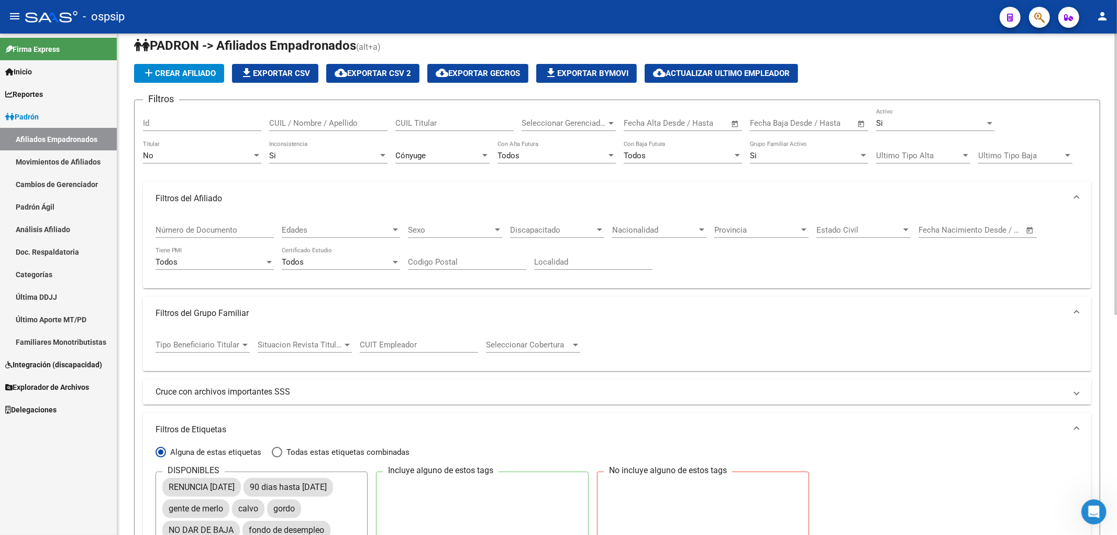
scroll to position [0, 0]
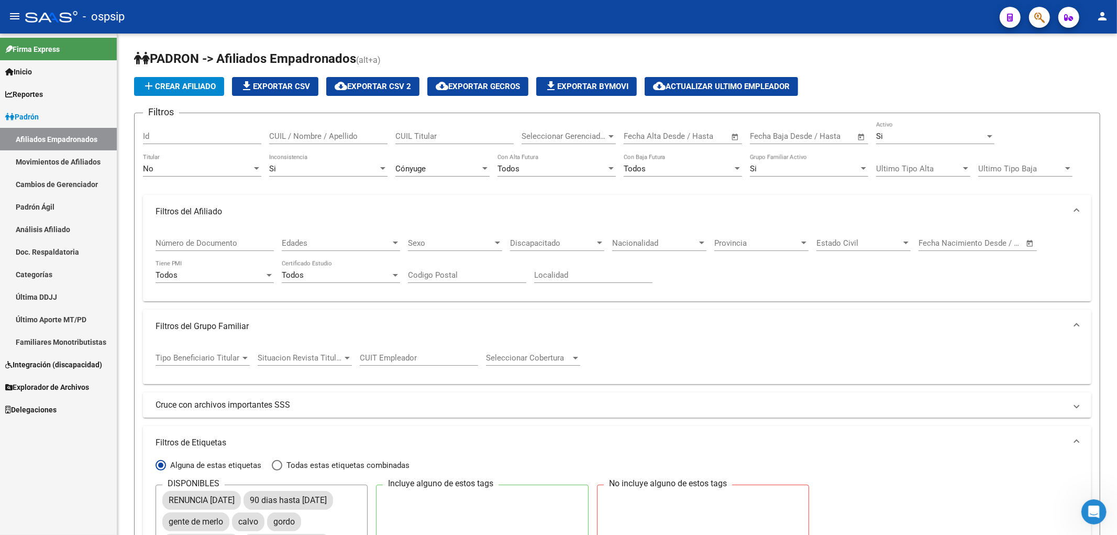
click at [85, 299] on link "Última DDJJ" at bounding box center [58, 296] width 117 height 23
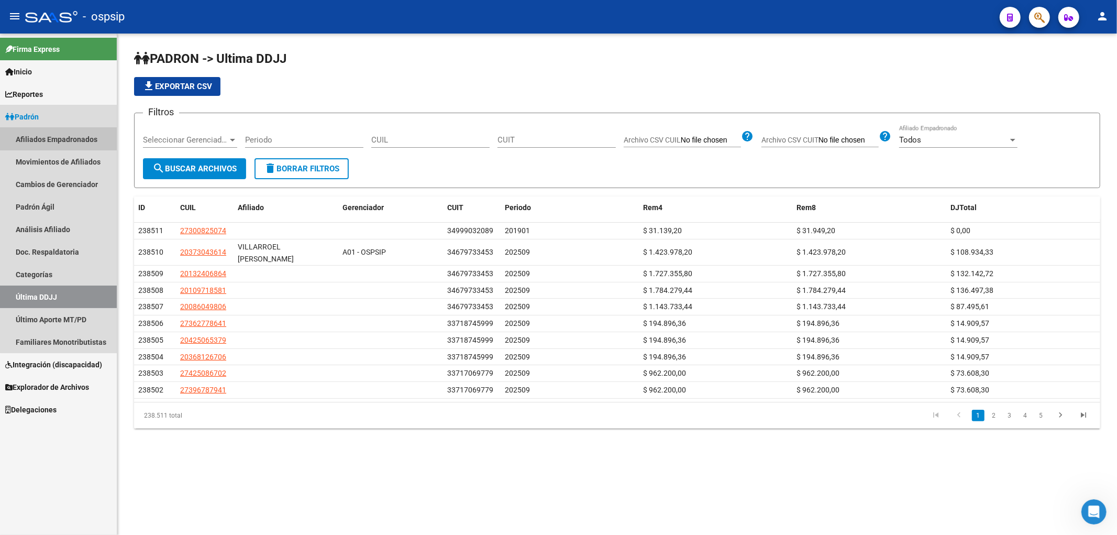
click at [79, 135] on link "Afiliados Empadronados" at bounding box center [58, 139] width 117 height 23
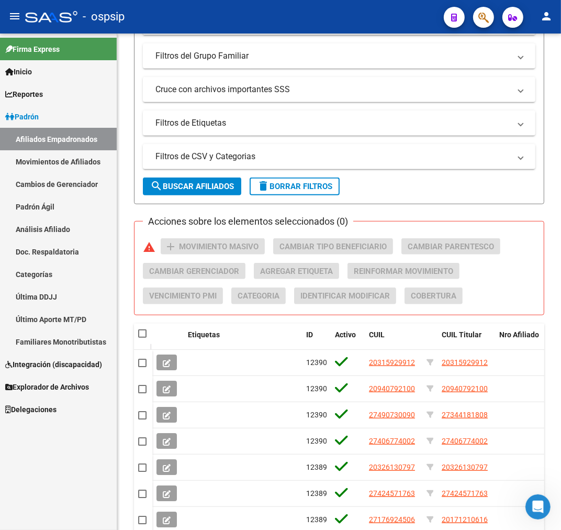
scroll to position [445, 0]
